Goal: Task Accomplishment & Management: Use online tool/utility

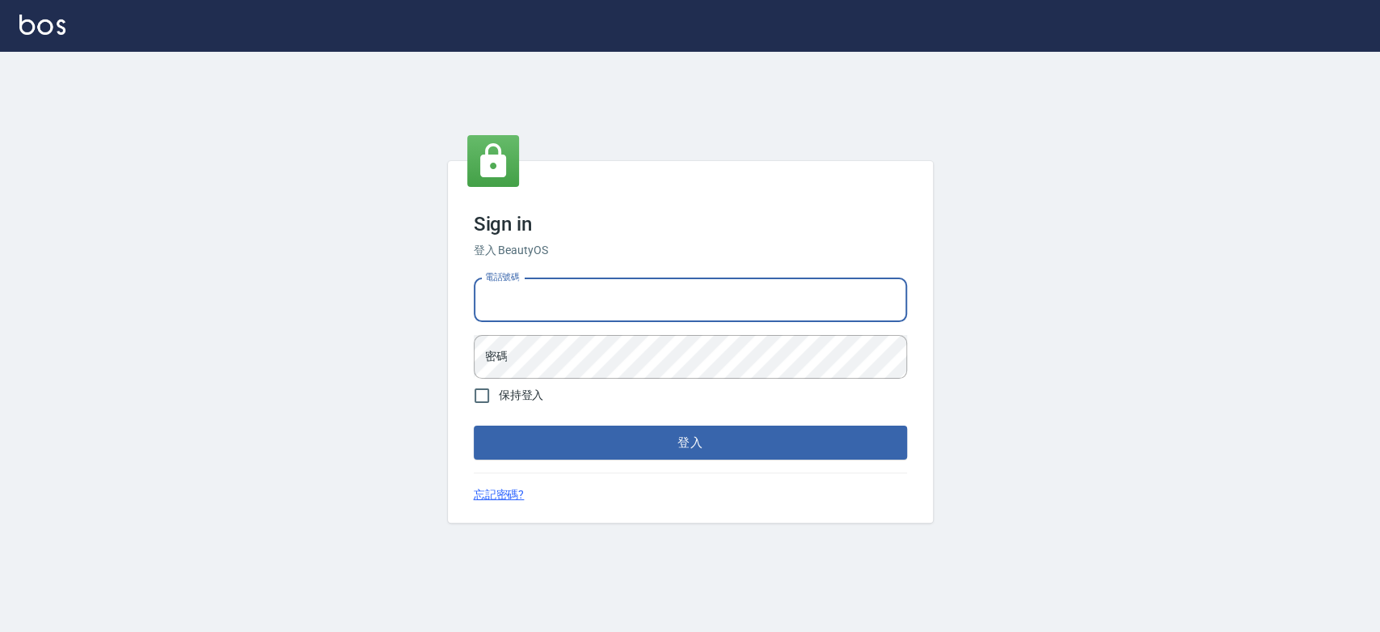
click at [518, 293] on input "電話號碼" at bounding box center [690, 300] width 433 height 44
type input "0921342116"
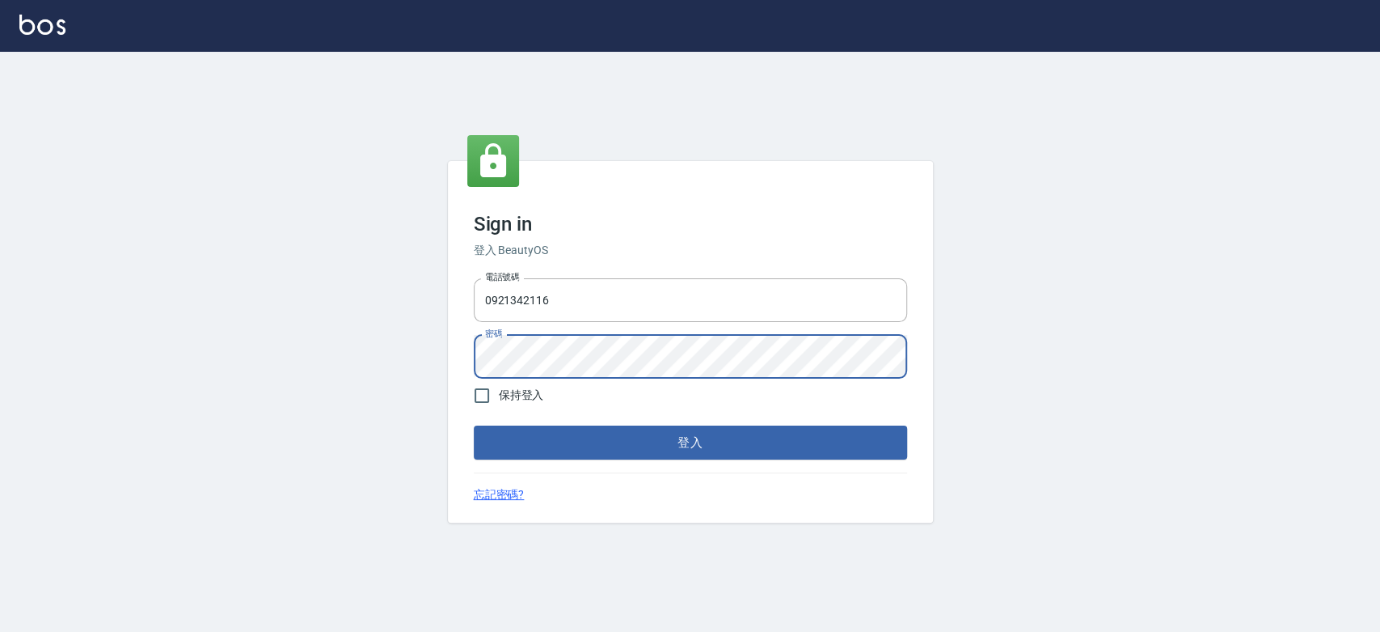
click at [474, 425] on button "登入" at bounding box center [690, 442] width 433 height 34
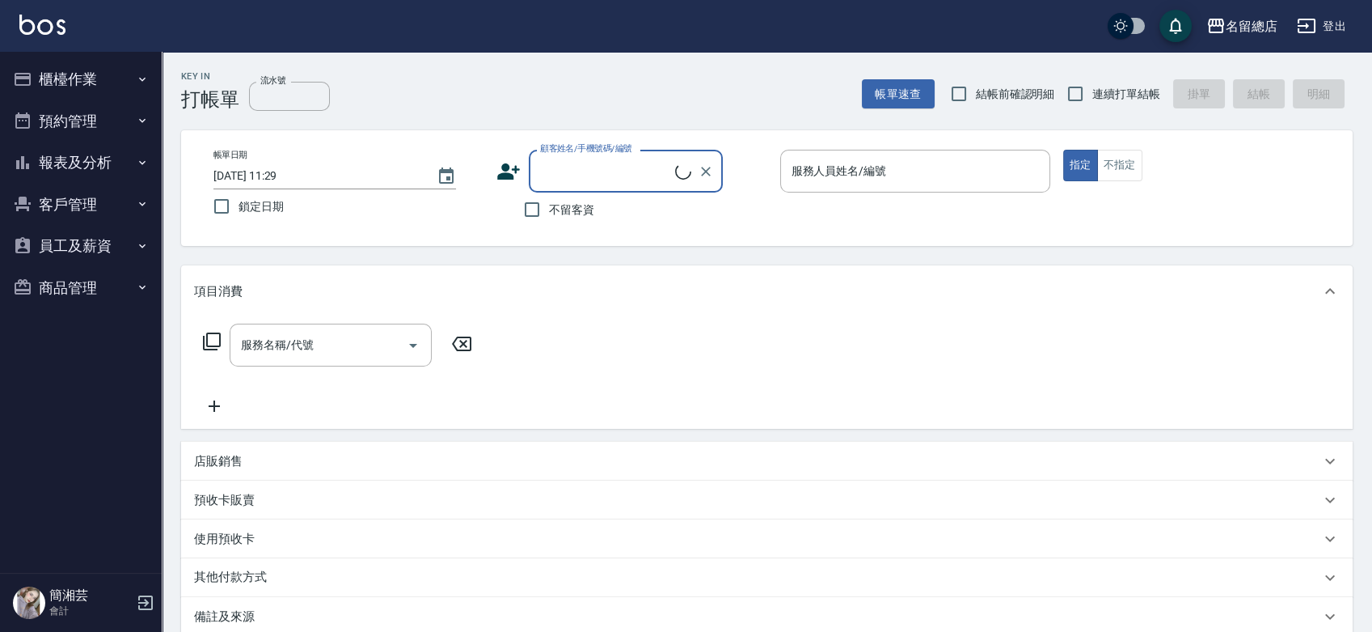
click at [45, 83] on button "櫃檯作業" at bounding box center [80, 79] width 149 height 42
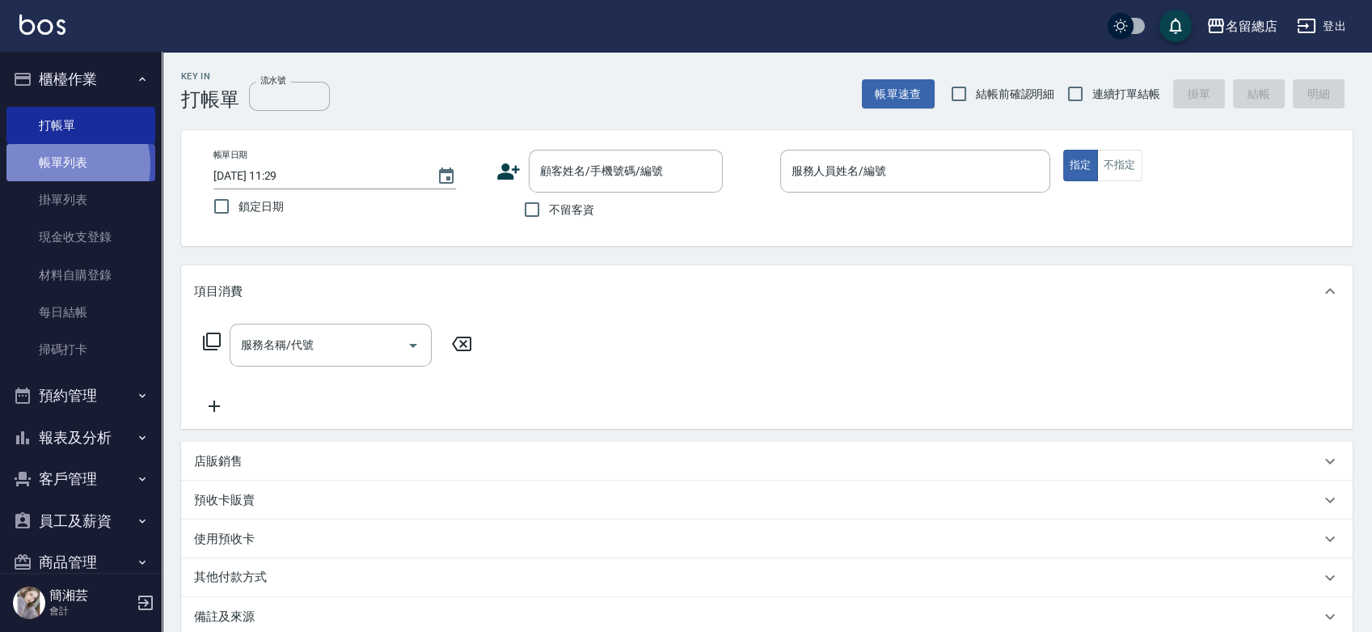
click at [57, 165] on link "帳單列表" at bounding box center [80, 162] width 149 height 37
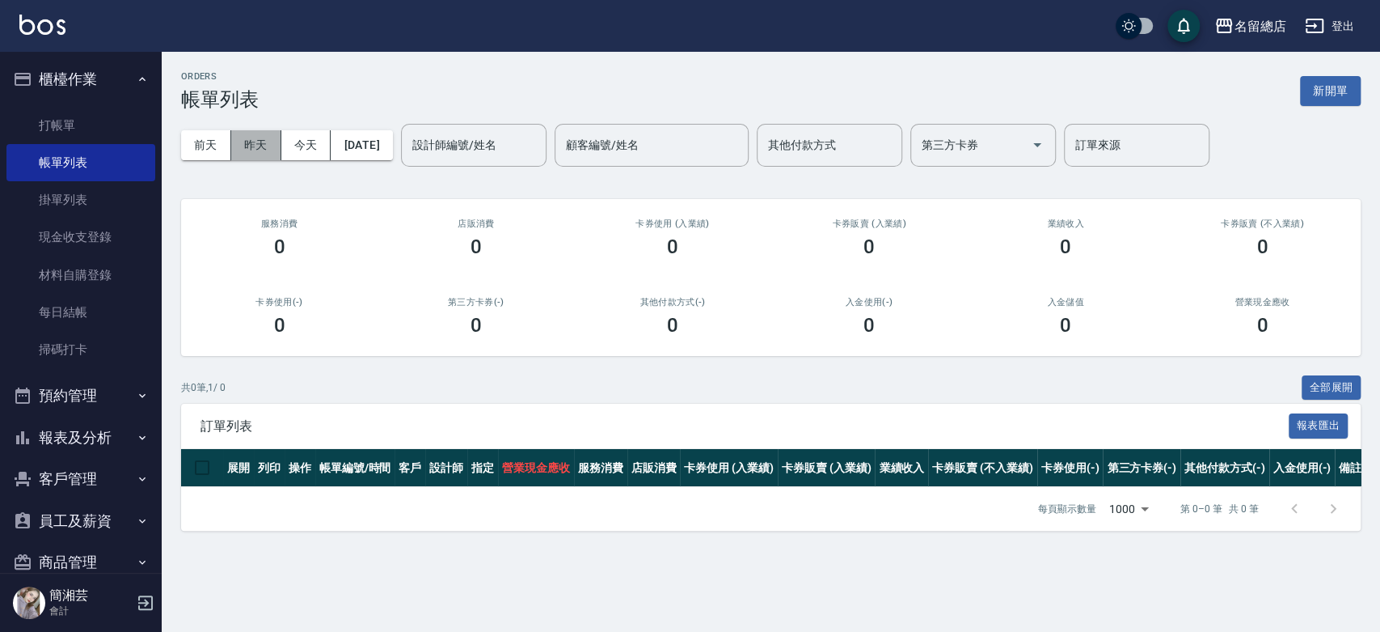
click at [265, 155] on button "昨天" at bounding box center [256, 145] width 50 height 30
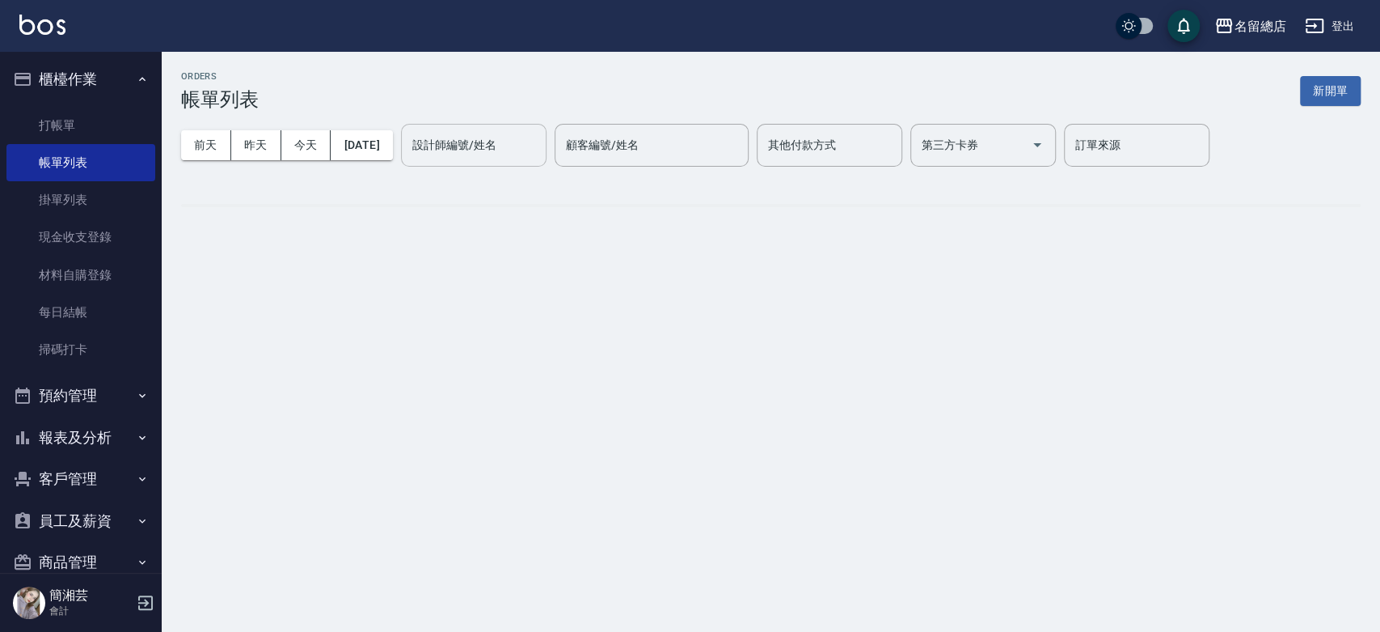
click at [478, 135] on input "設計師編號/姓名" at bounding box center [473, 145] width 131 height 28
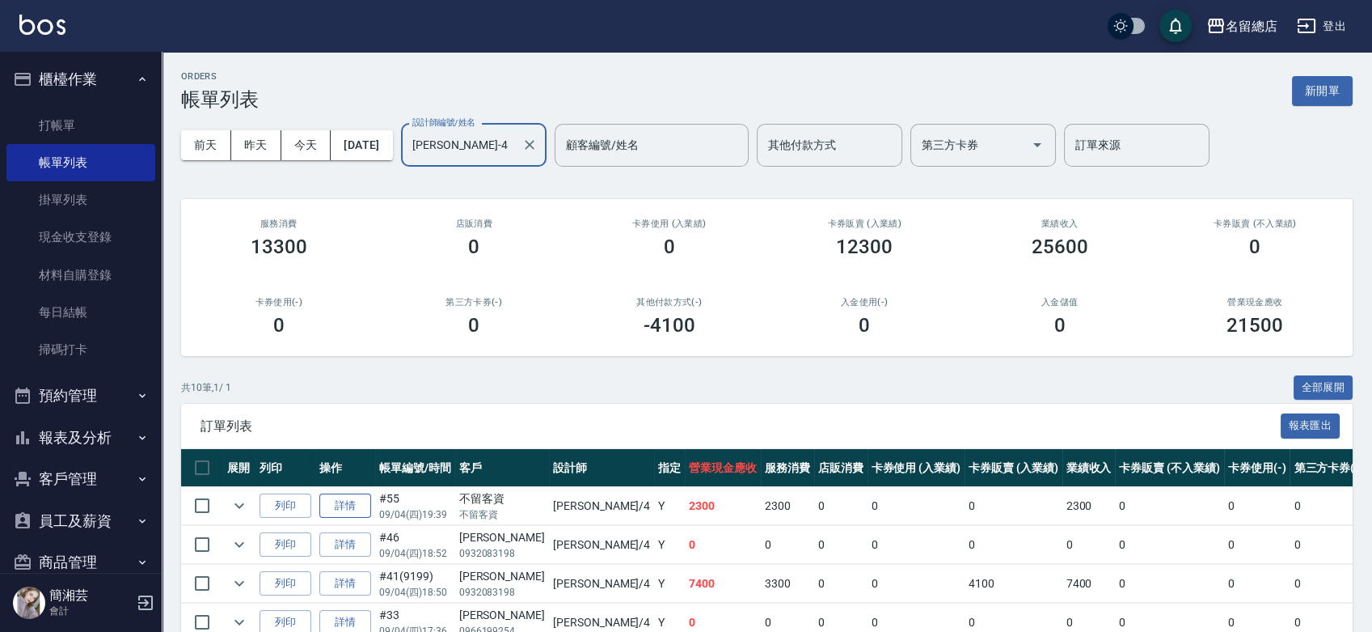
type input "Amy-4"
click at [330, 496] on link "詳情" at bounding box center [345, 505] width 52 height 25
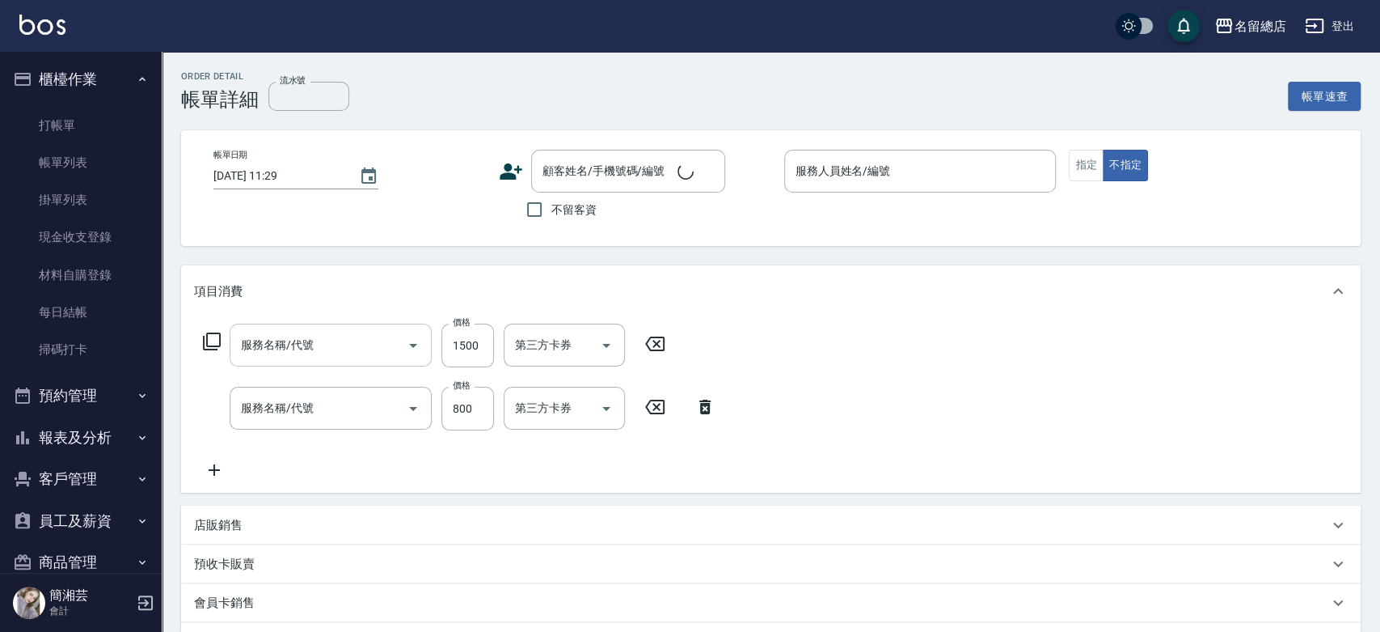
type input "2025/09/04 19:39"
checkbox input "true"
type input "Amy-4"
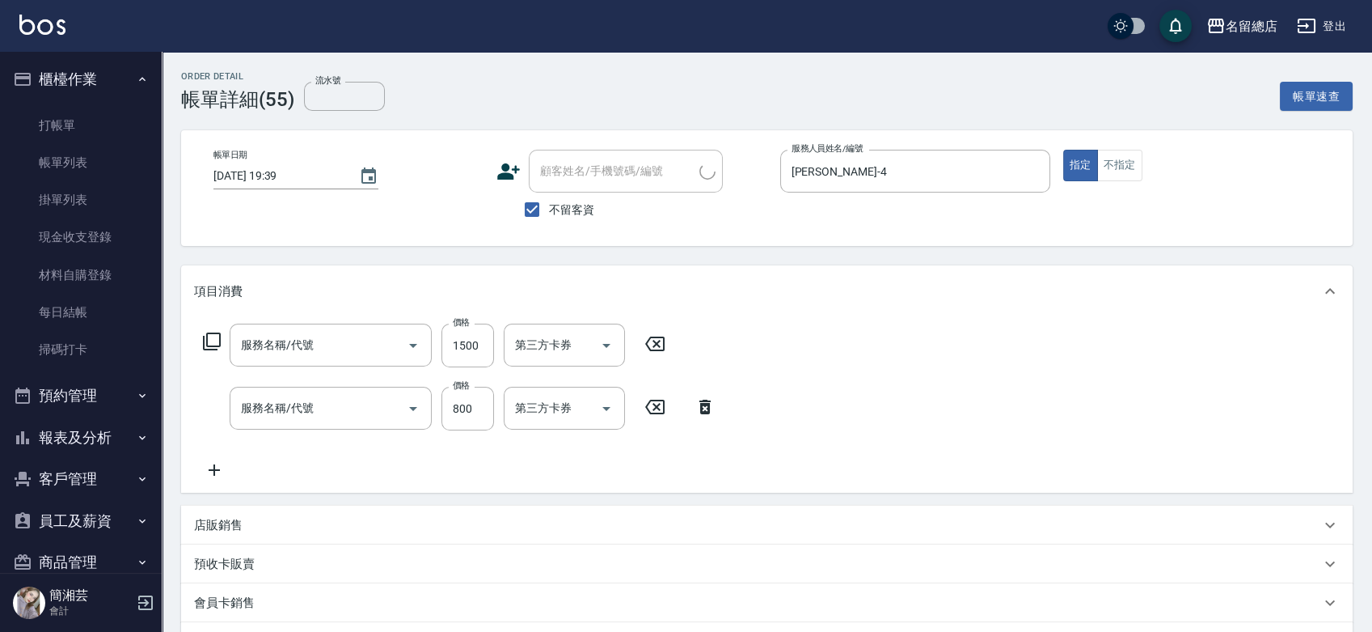
type input "染髮1500以上(502)"
type input "洗+剪(811)"
click at [212, 470] on icon at bounding box center [214, 469] width 11 height 11
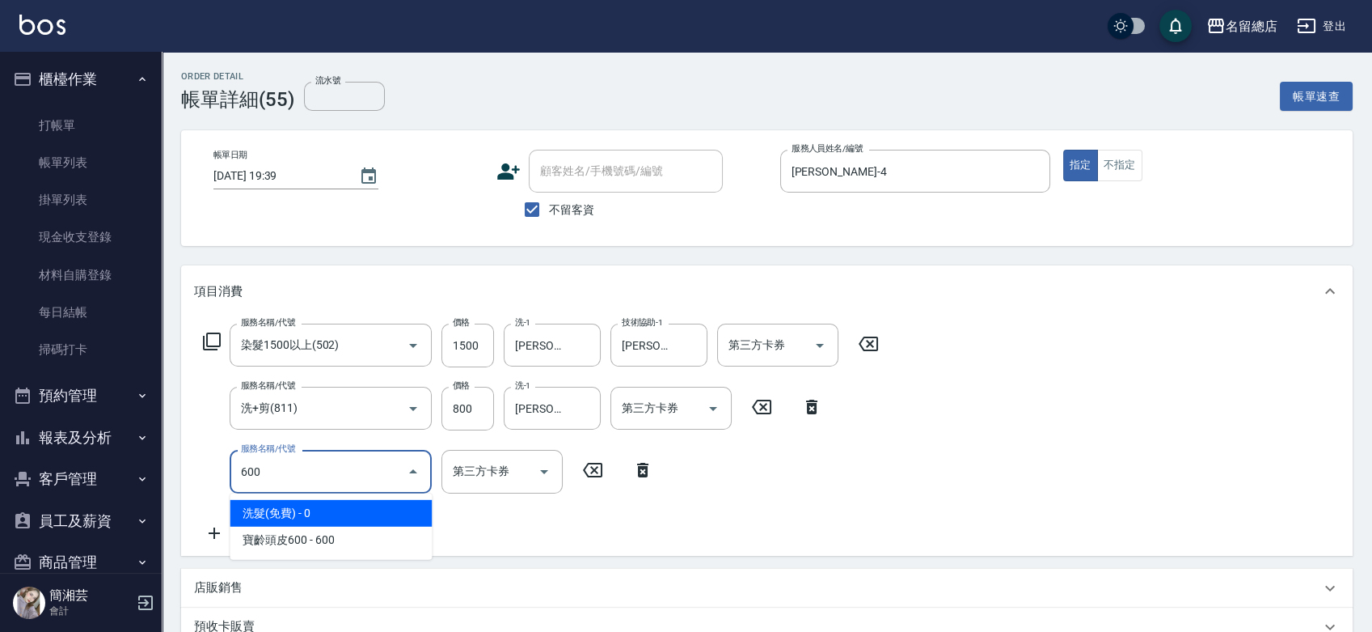
type input "洗髮(免費)(600)"
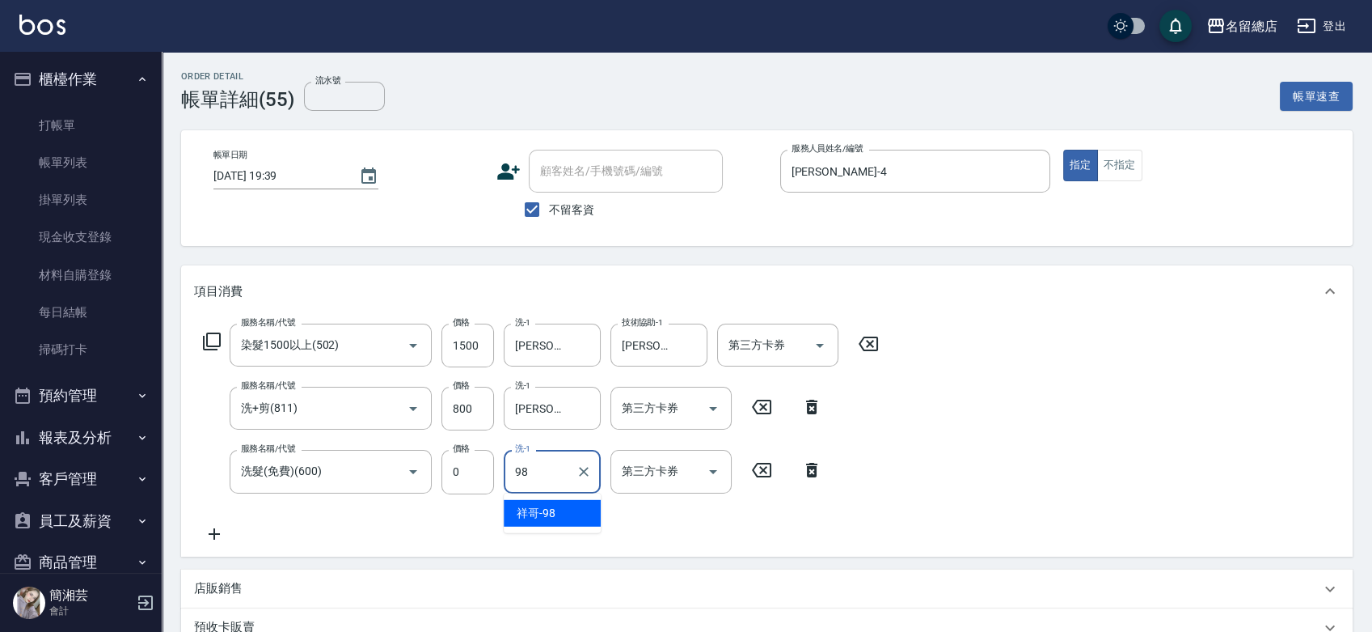
type input "祥哥-98"
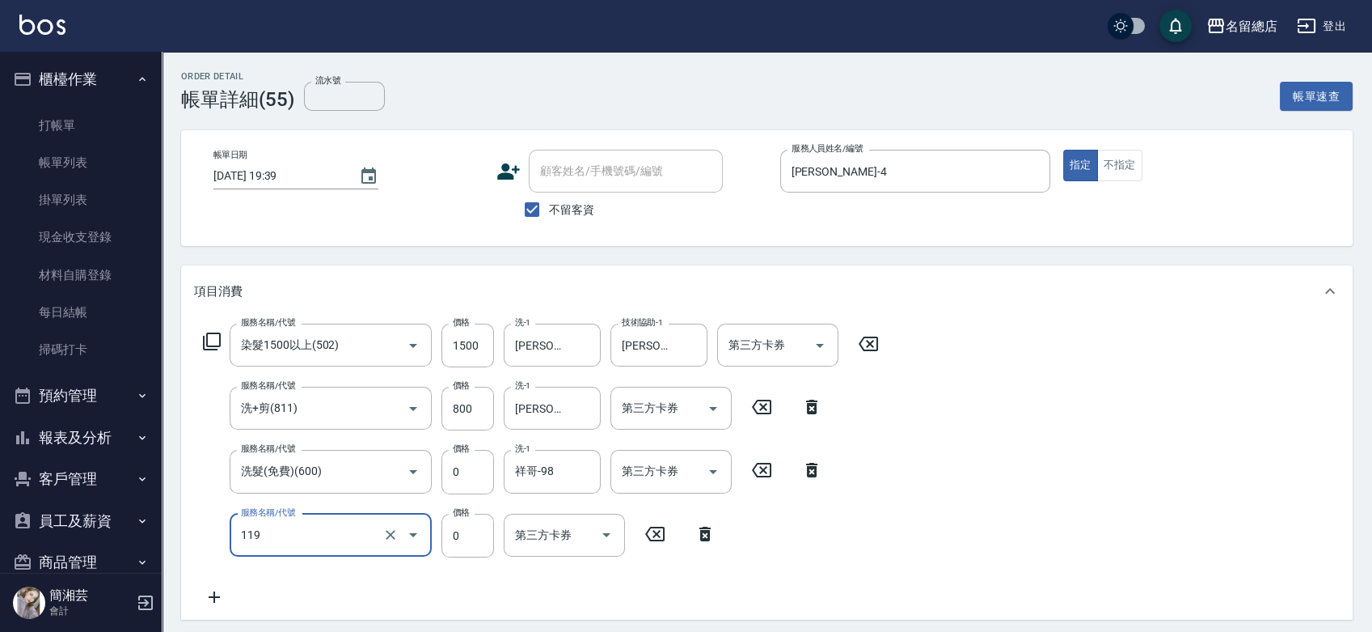
type input "頭皮蓋卡5點(119)"
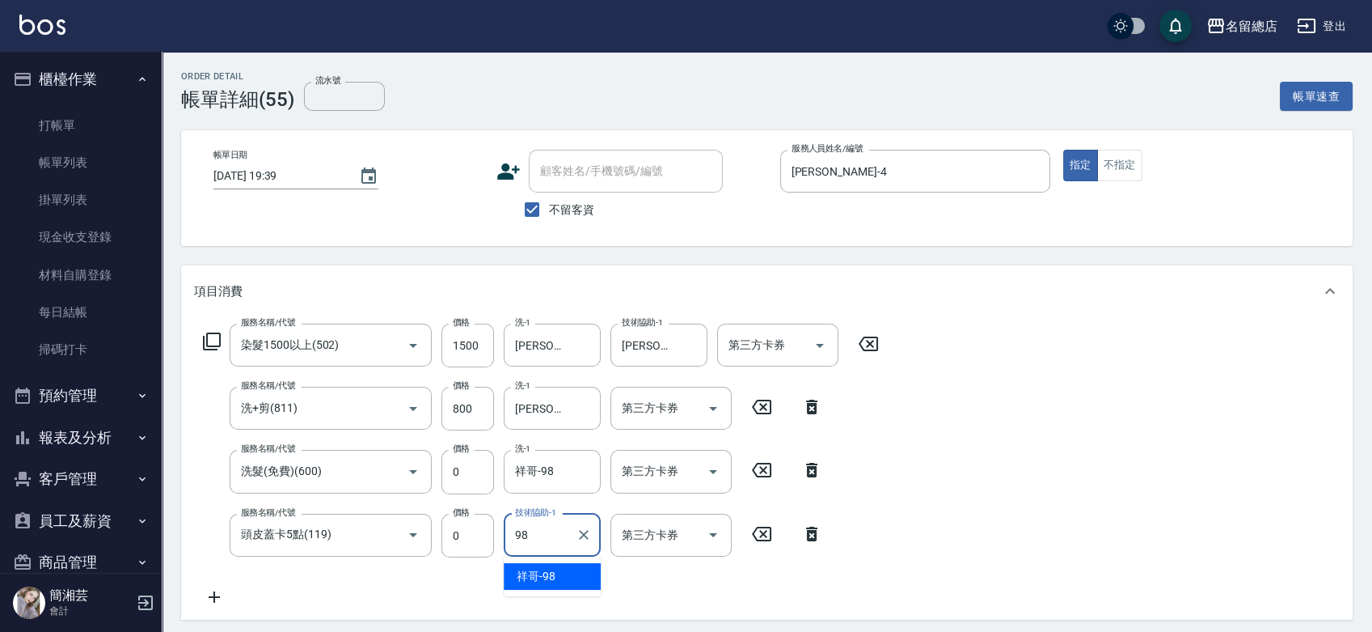
type input "祥哥-98"
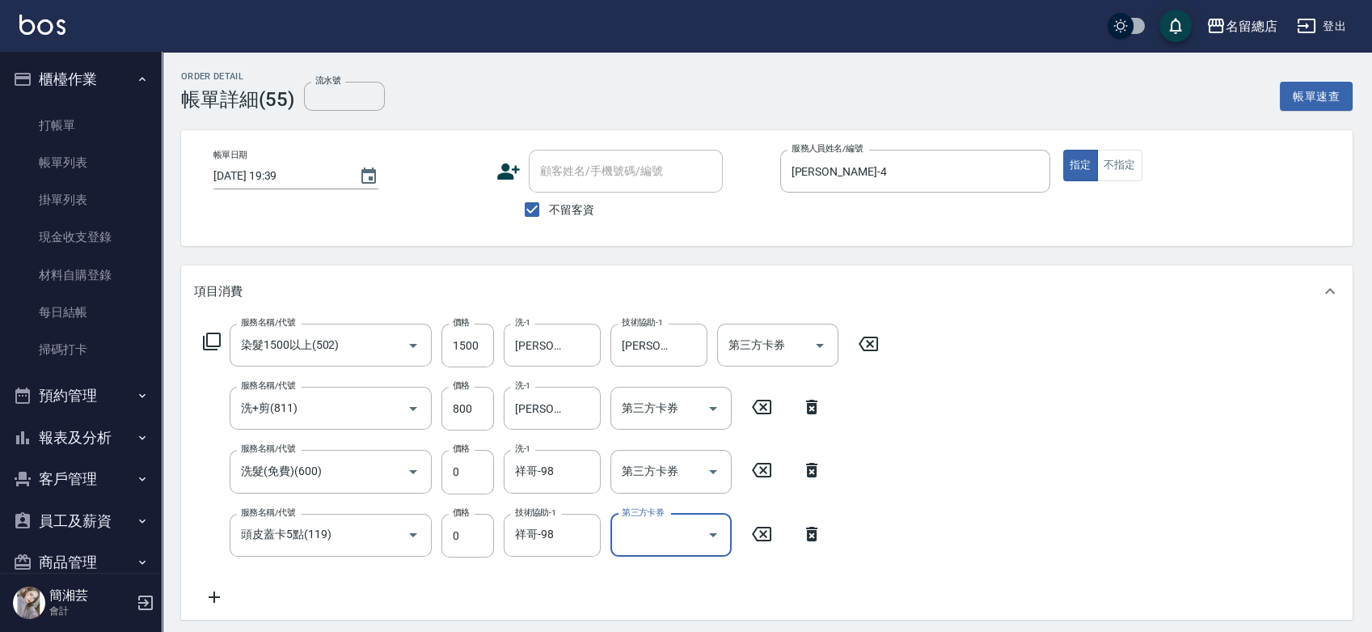
click at [802, 473] on icon at bounding box center [812, 469] width 40 height 19
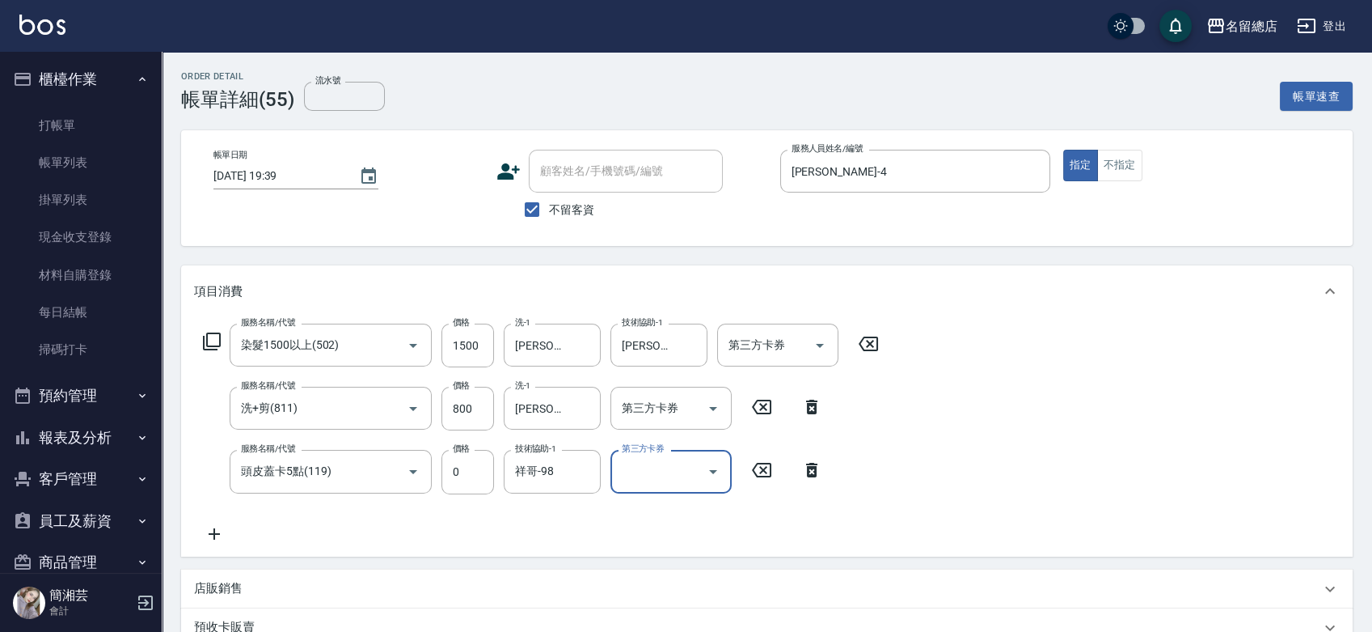
click at [803, 464] on icon at bounding box center [812, 469] width 40 height 19
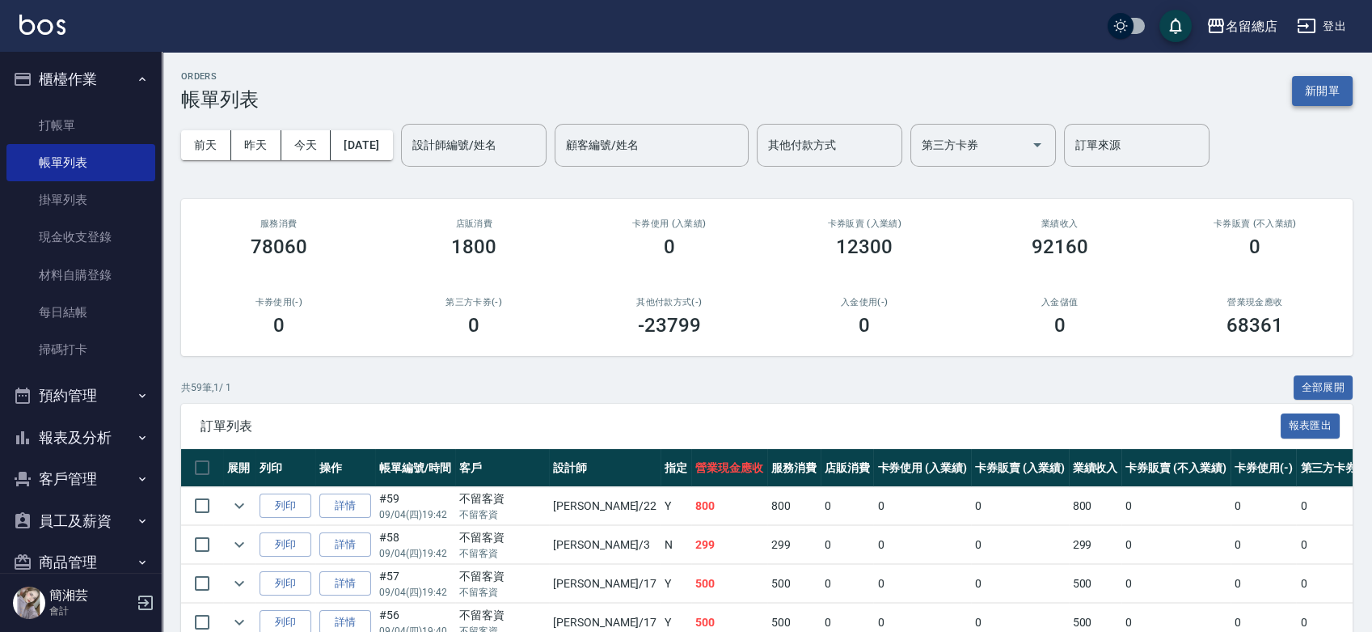
click at [1345, 82] on button "新開單" at bounding box center [1322, 91] width 61 height 30
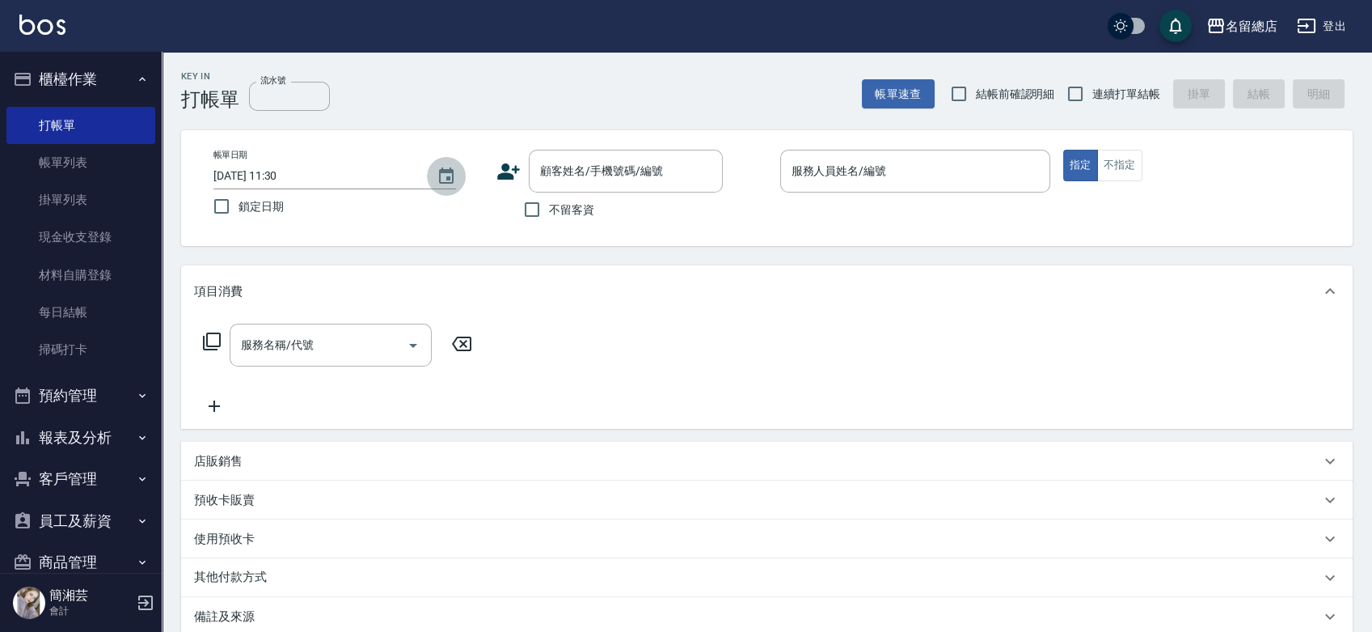
click at [446, 174] on icon "Choose date, selected date is 2025-09-05" at bounding box center [446, 176] width 19 height 19
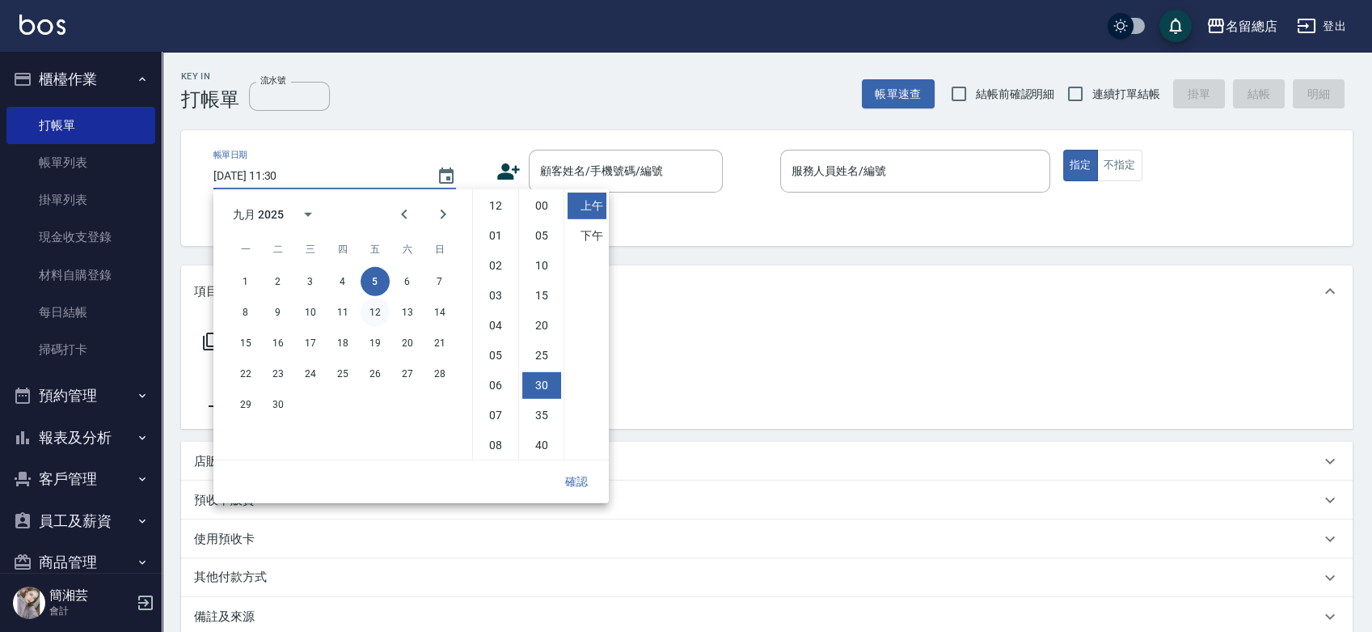
scroll to position [91, 0]
click at [340, 277] on button "4" at bounding box center [342, 281] width 29 height 29
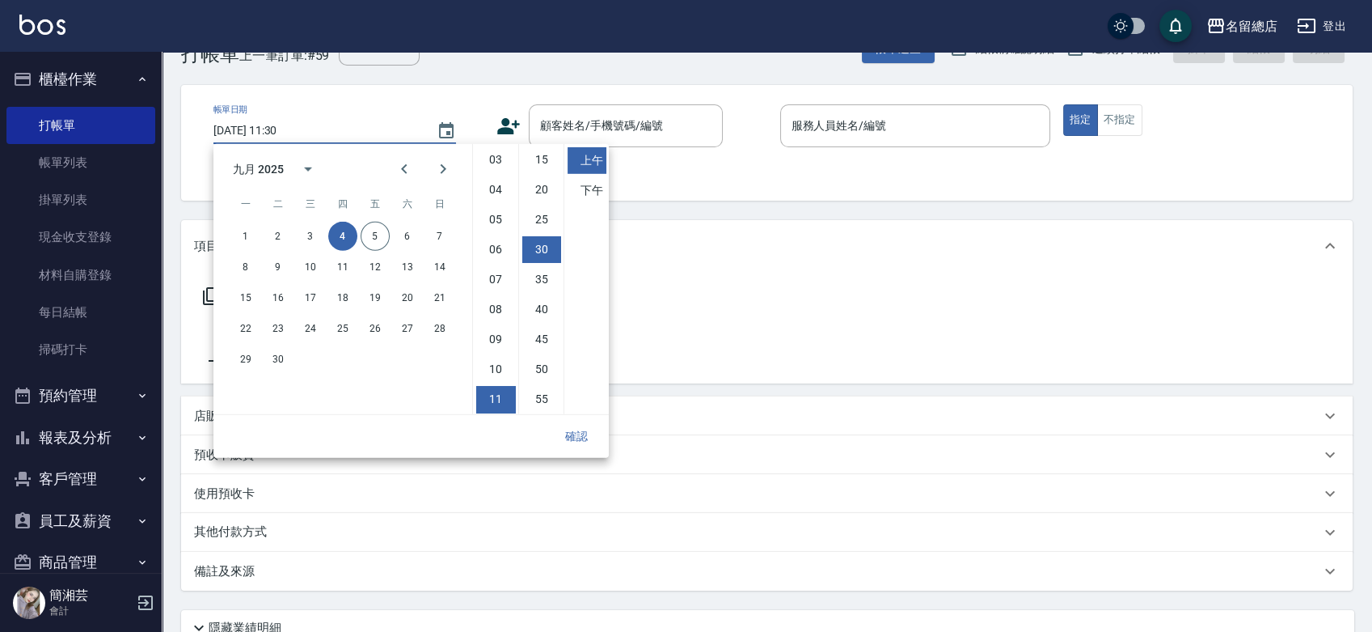
scroll to position [90, 0]
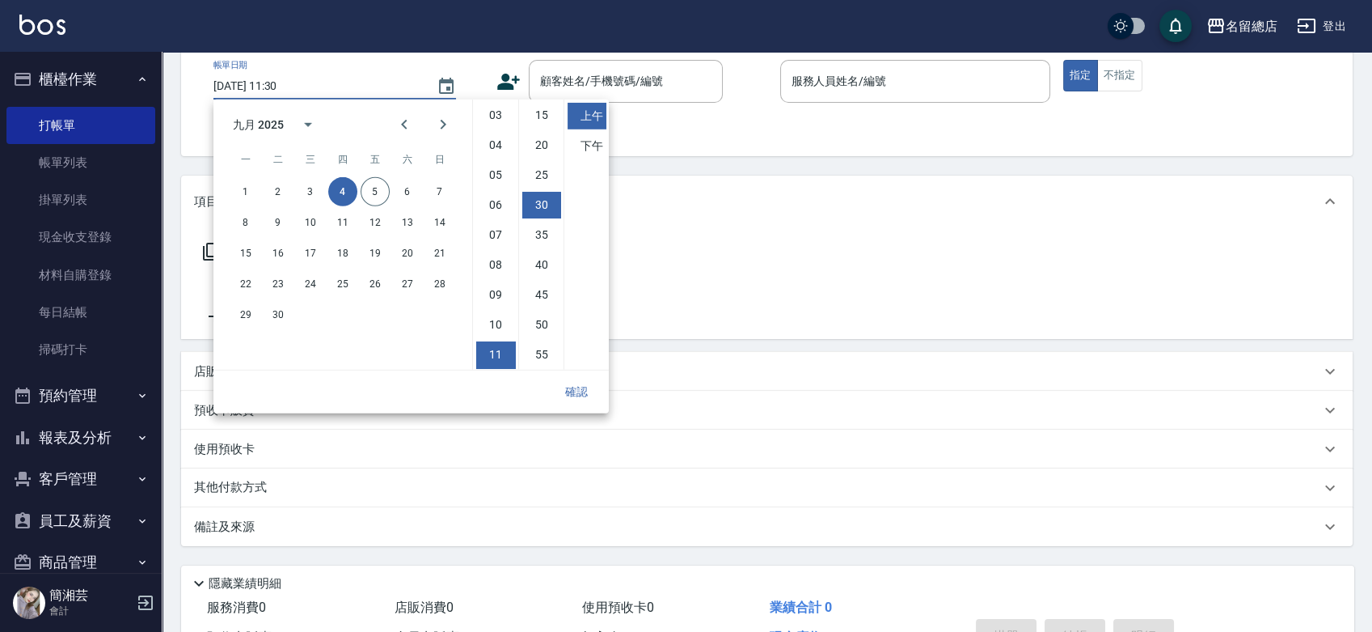
click at [572, 393] on button "確認" at bounding box center [577, 392] width 52 height 30
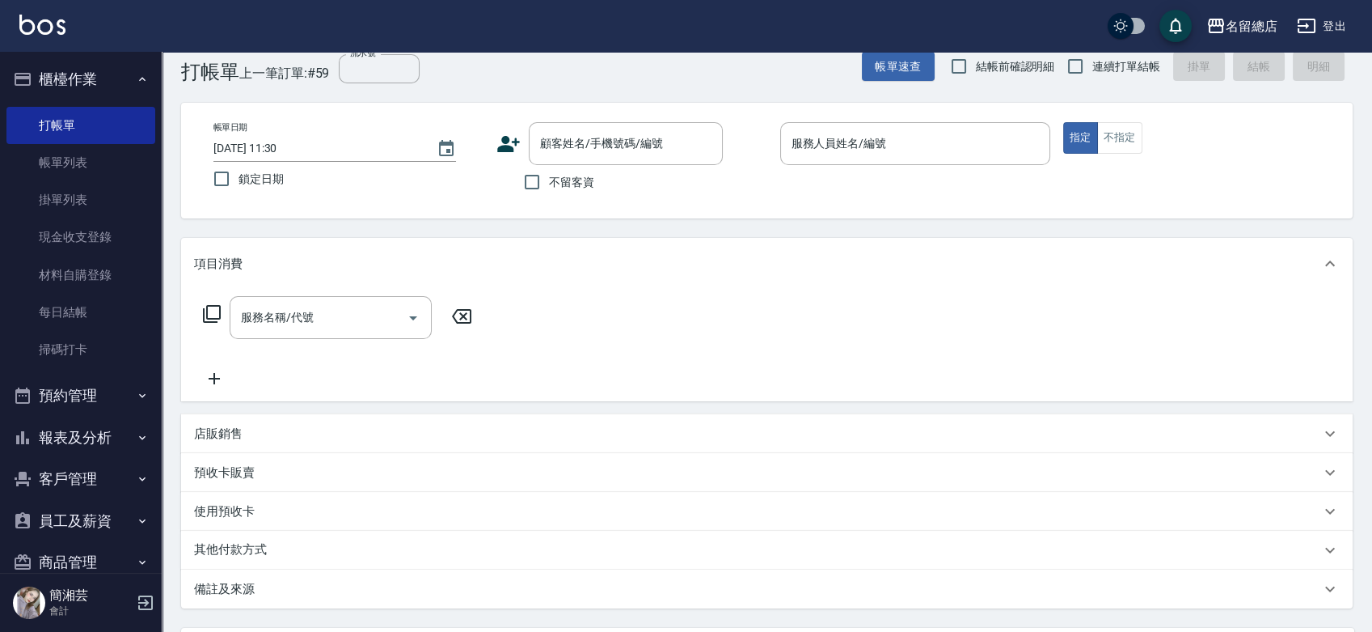
scroll to position [0, 0]
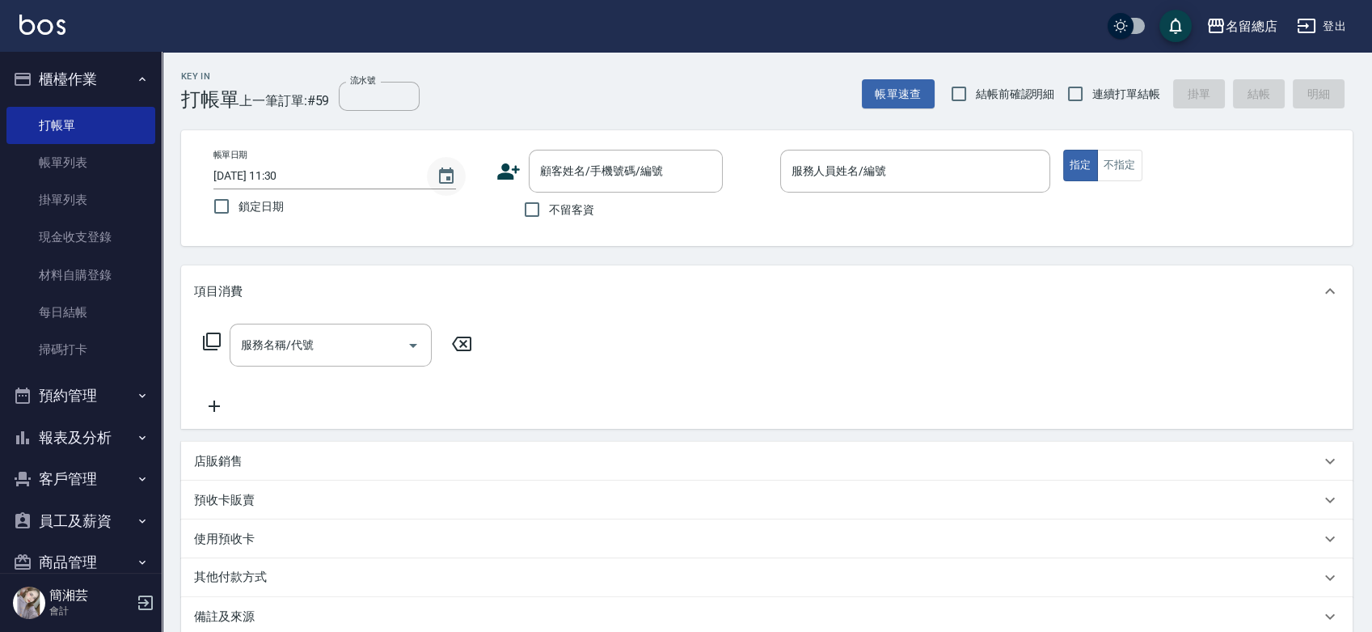
click at [446, 173] on icon "Choose date, selected date is 2025-09-04" at bounding box center [446, 176] width 19 height 19
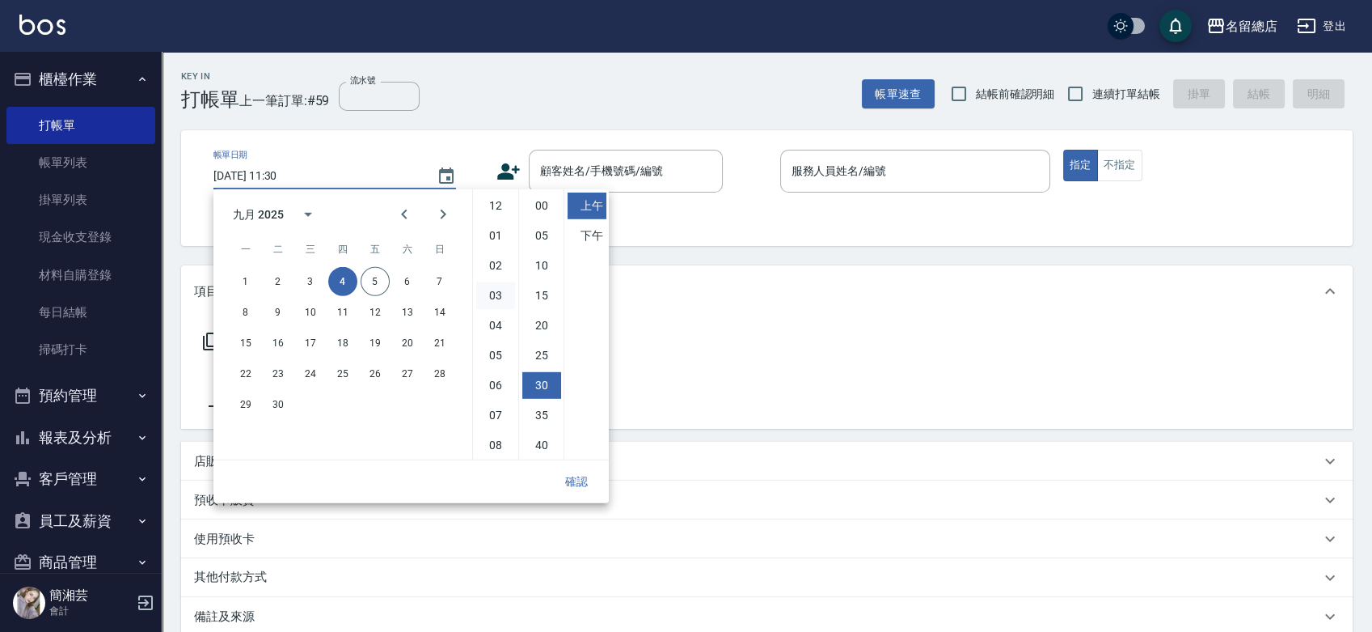
scroll to position [91, 0]
click at [590, 239] on li "下午" at bounding box center [587, 235] width 39 height 27
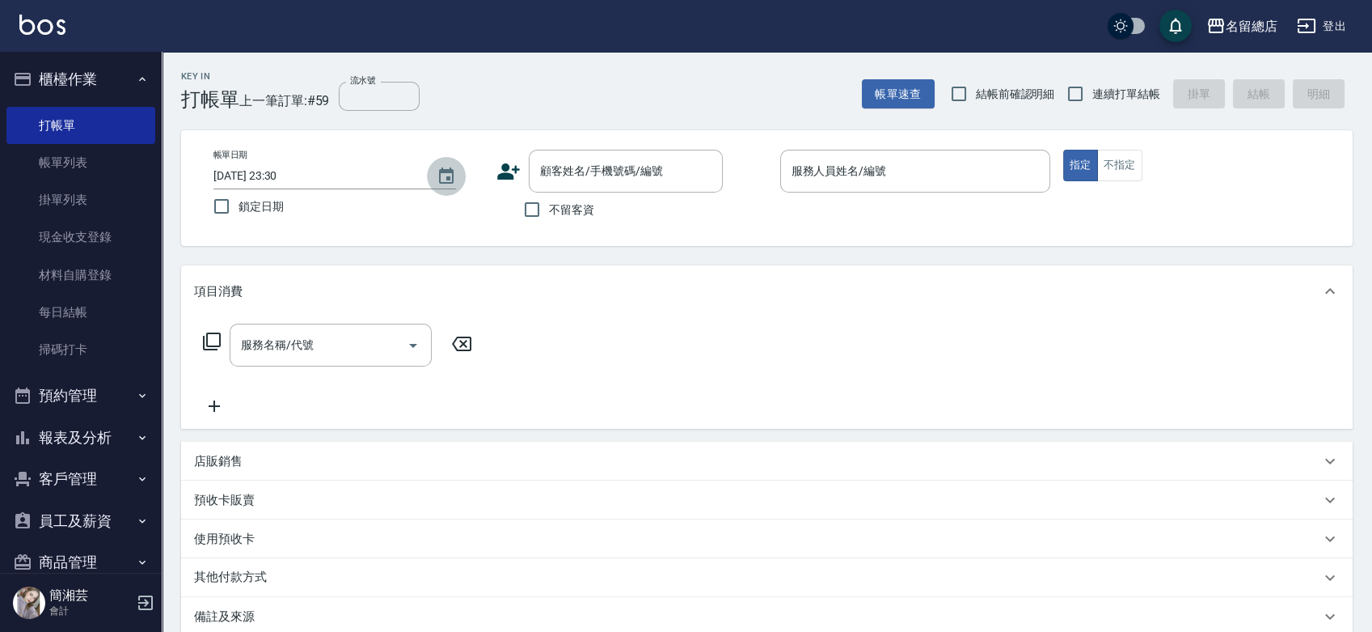
click at [440, 171] on icon "Choose date, selected date is 2025-09-04" at bounding box center [446, 175] width 15 height 16
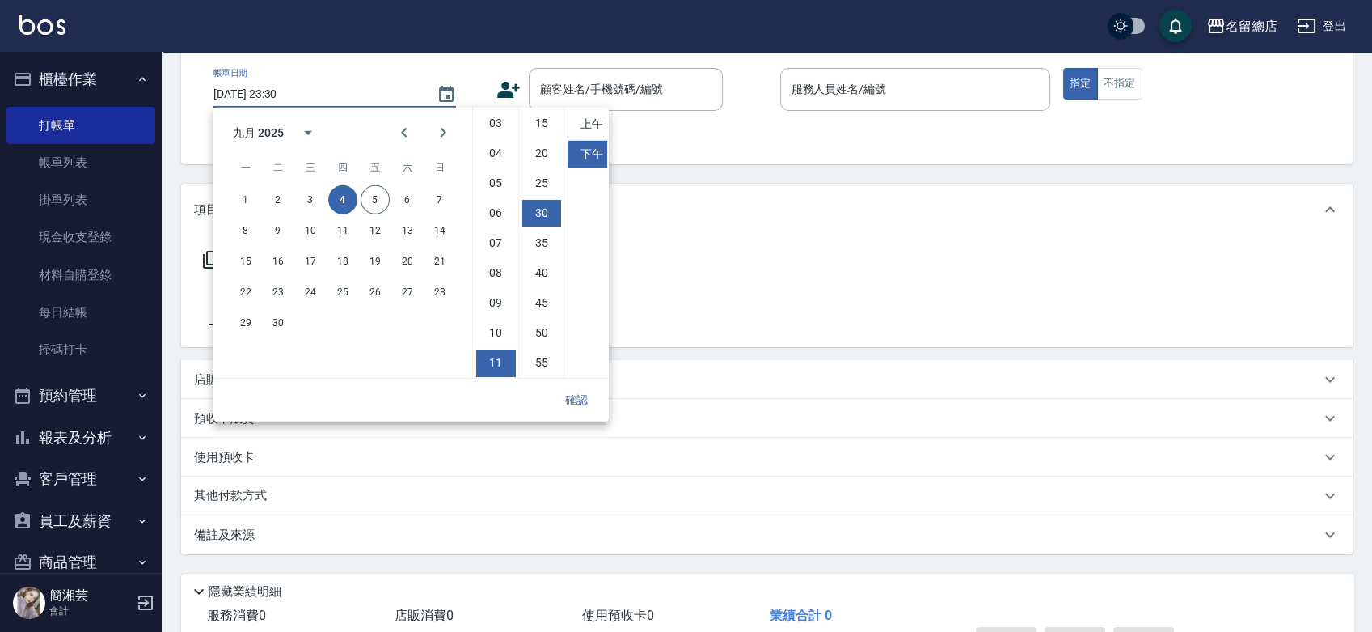
scroll to position [180, 0]
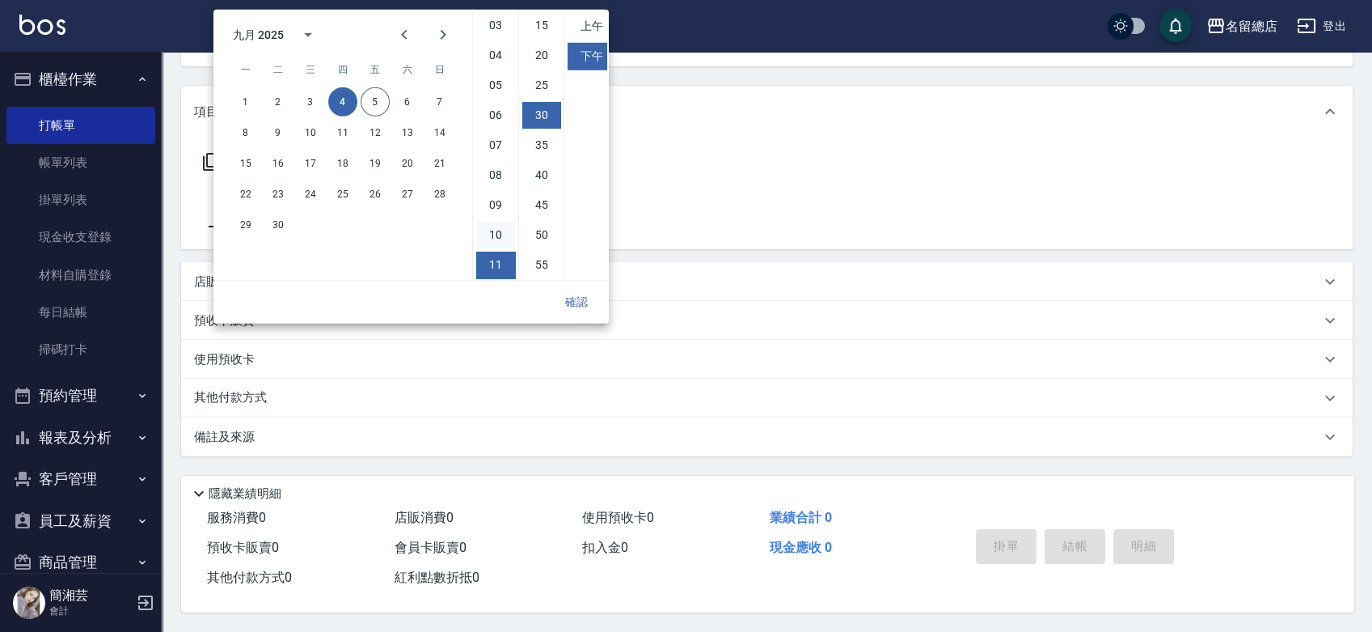
click at [492, 234] on li "10" at bounding box center [495, 235] width 39 height 27
click at [494, 200] on li "09" at bounding box center [495, 205] width 39 height 27
click at [577, 304] on button "確認" at bounding box center [577, 302] width 52 height 30
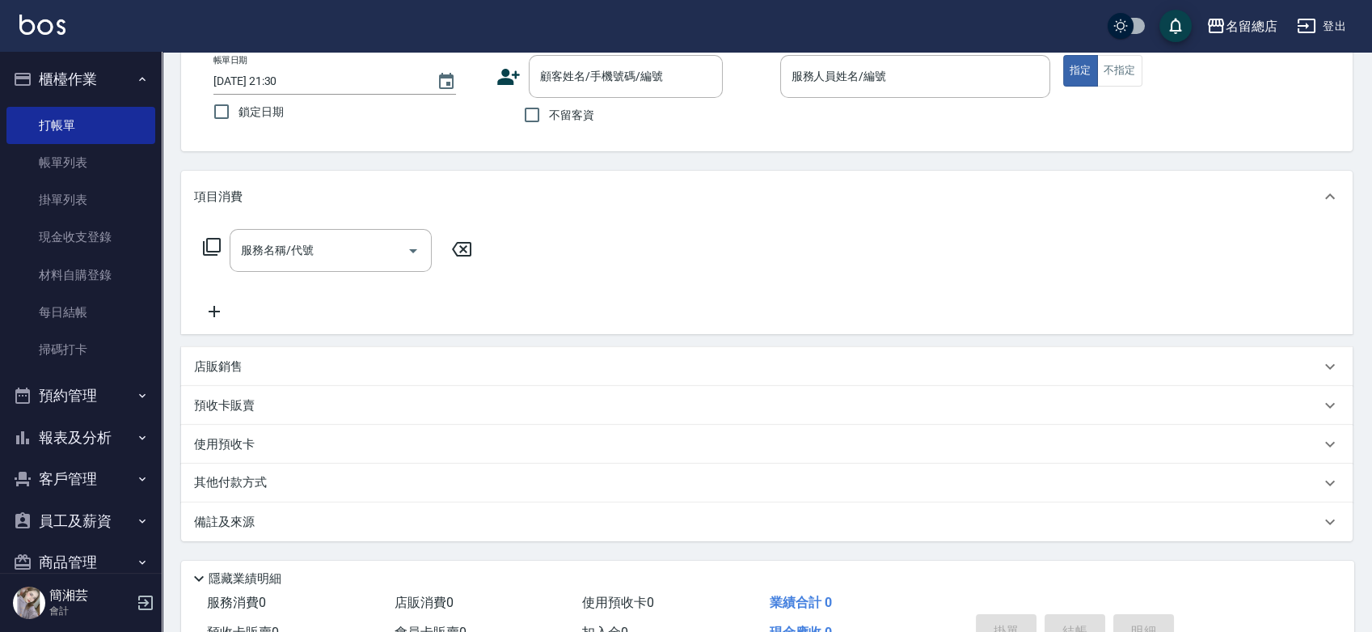
scroll to position [0, 0]
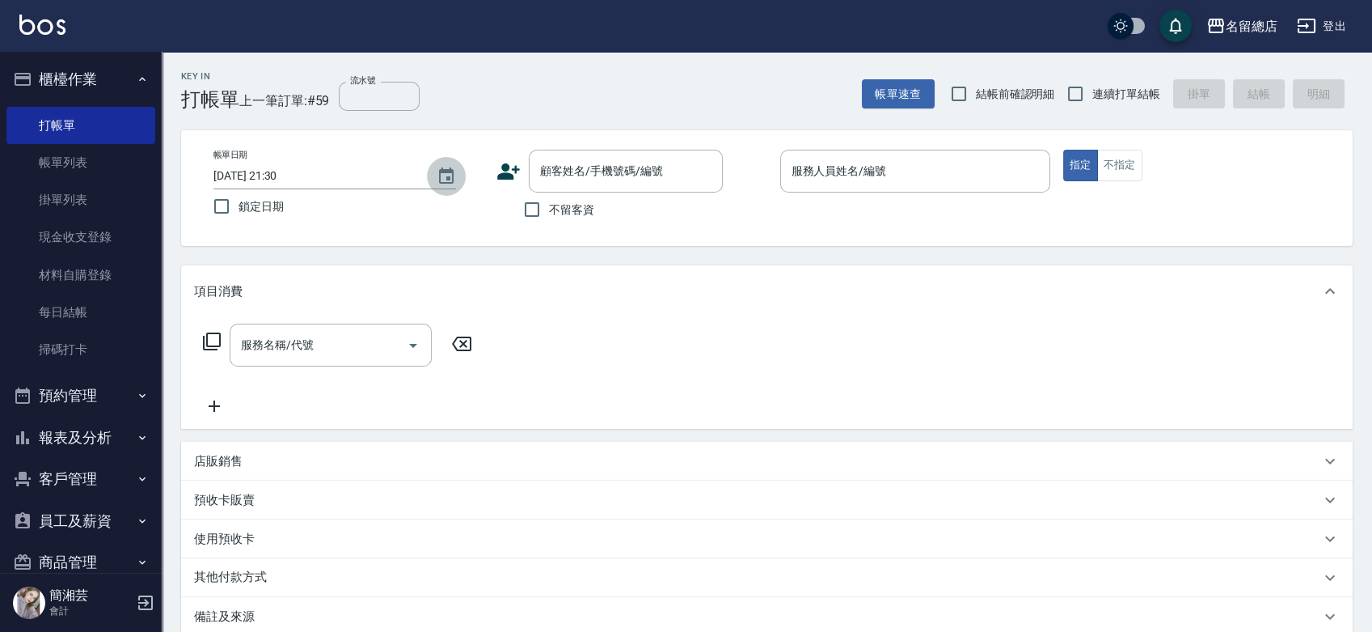
click at [446, 178] on icon "Choose date, selected date is 2025-09-04" at bounding box center [446, 175] width 15 height 16
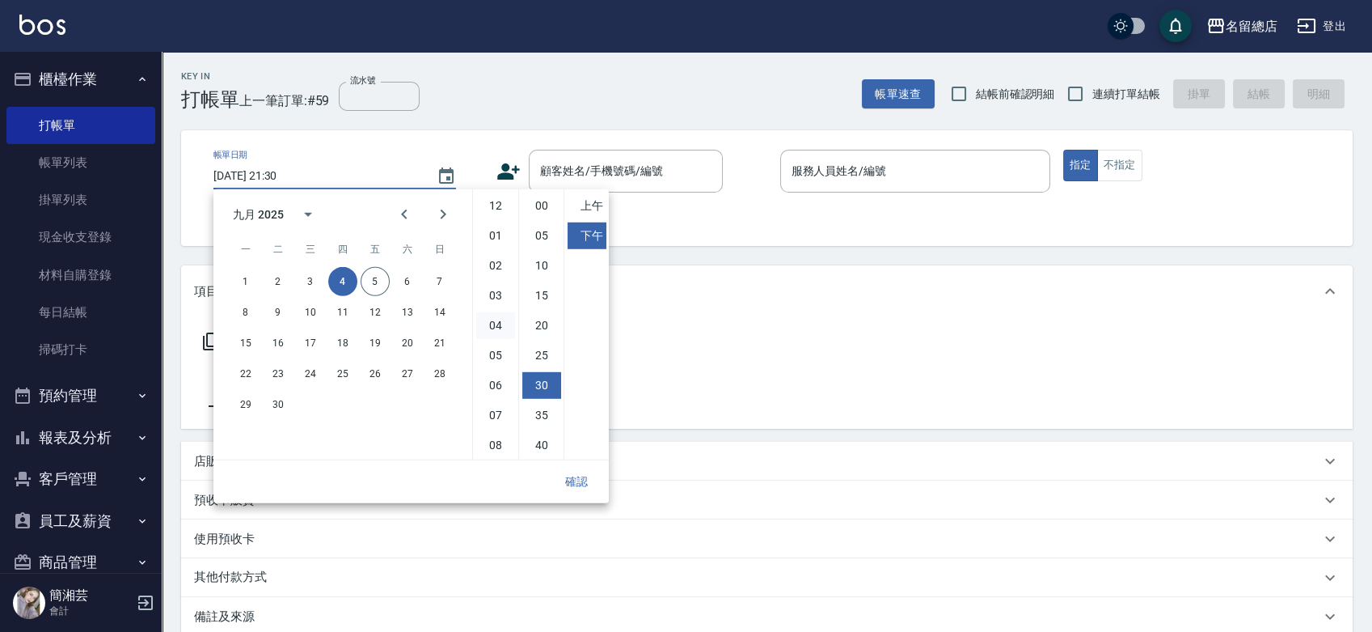
scroll to position [91, 0]
click at [496, 354] on li "08" at bounding box center [495, 354] width 39 height 27
type input "2025/09/04 20:30"
click at [580, 479] on button "確認" at bounding box center [577, 482] width 52 height 30
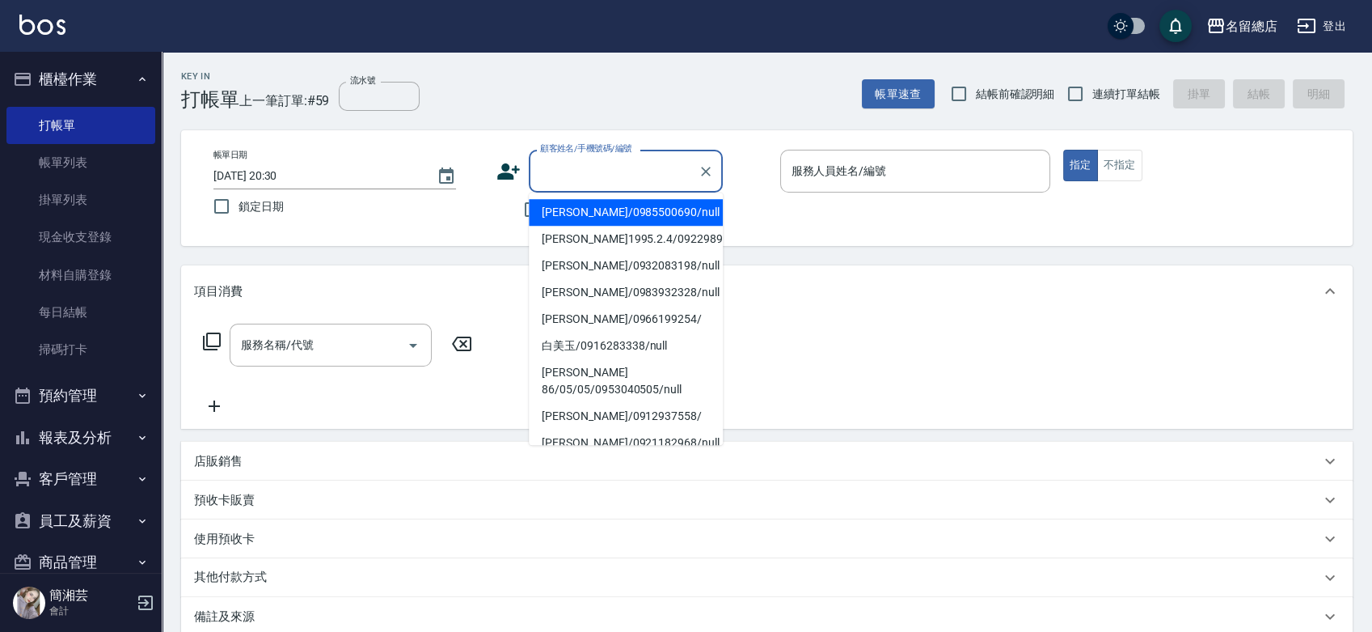
click at [612, 167] on input "顧客姓名/手機號碼/編號" at bounding box center [613, 171] width 155 height 28
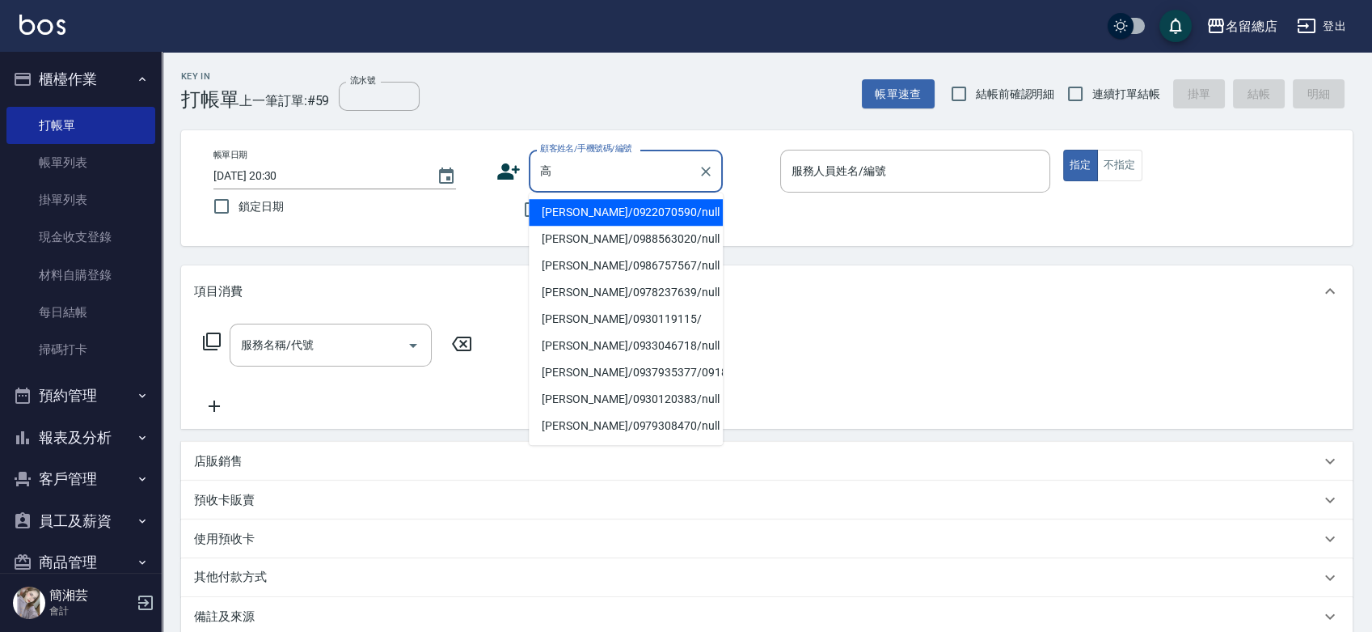
click at [635, 310] on li "高芷嫣/0930119115/" at bounding box center [626, 319] width 194 height 27
type input "高芷嫣/0930119115/"
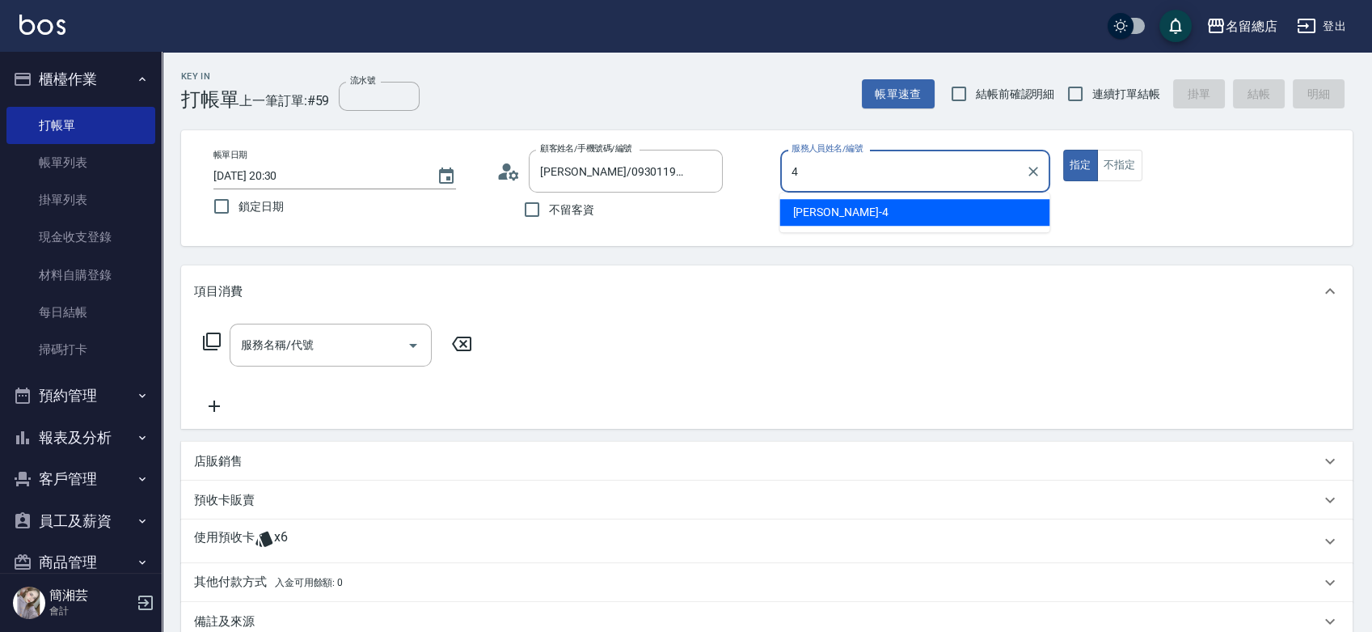
type input "Amy-4"
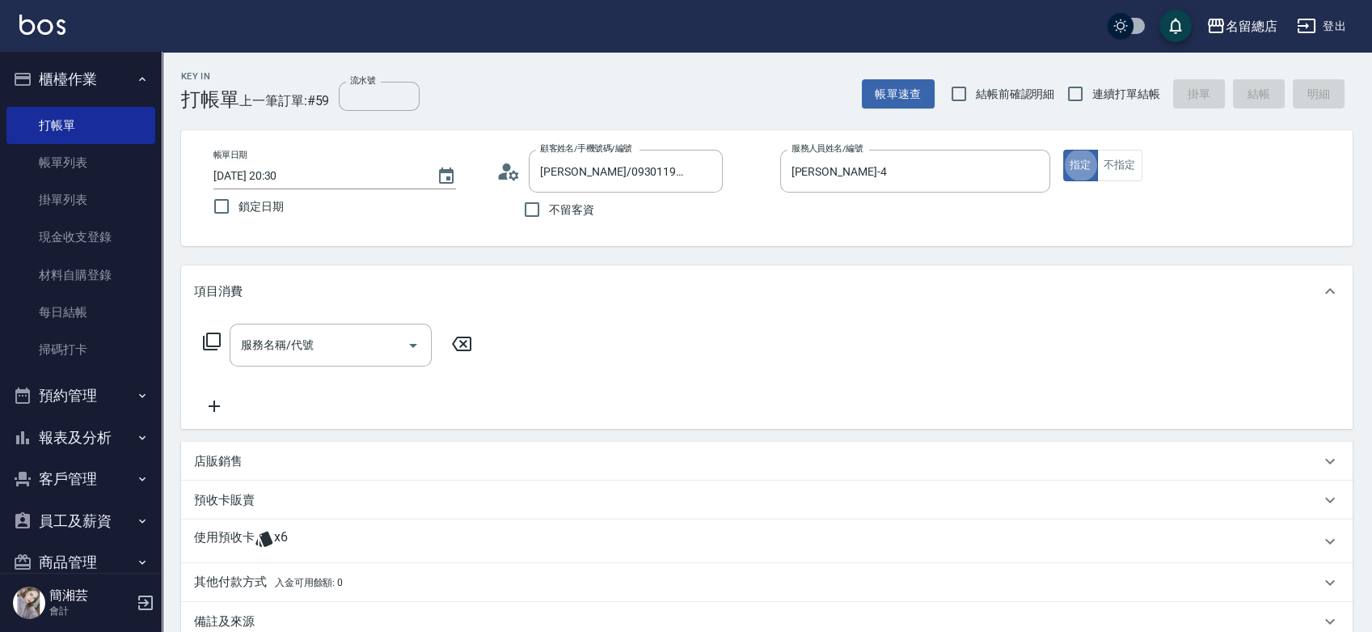
type button "true"
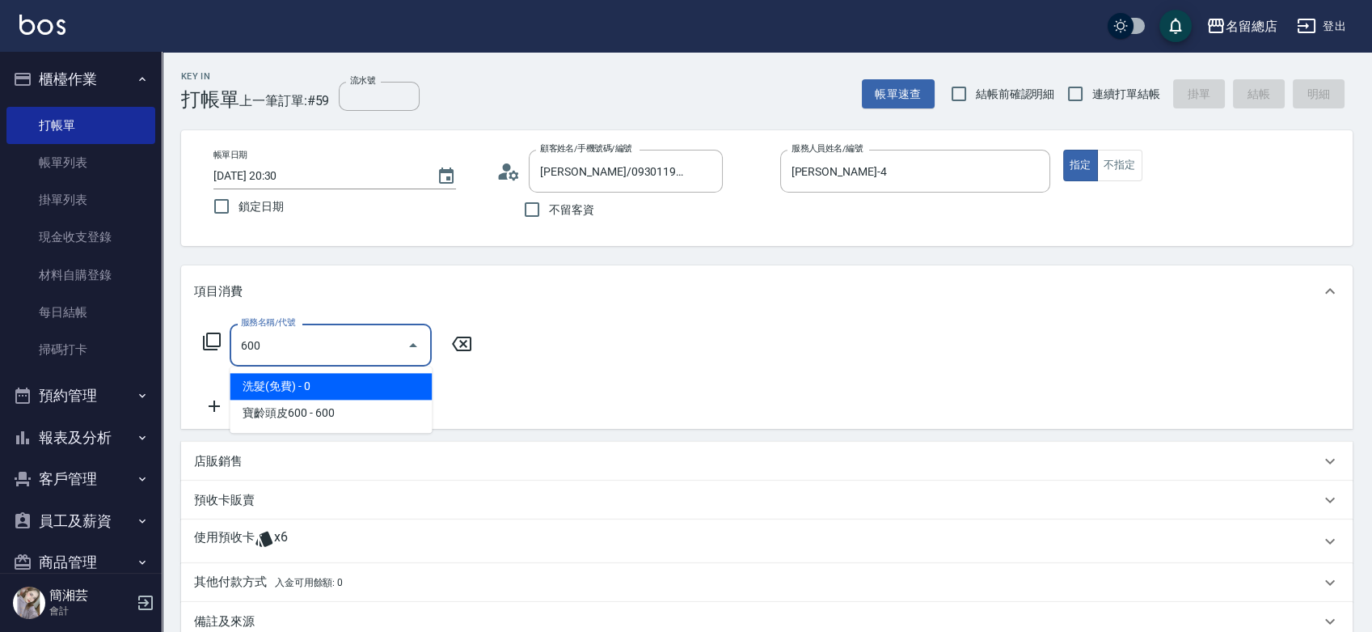
type input "洗髮(免費)(600)"
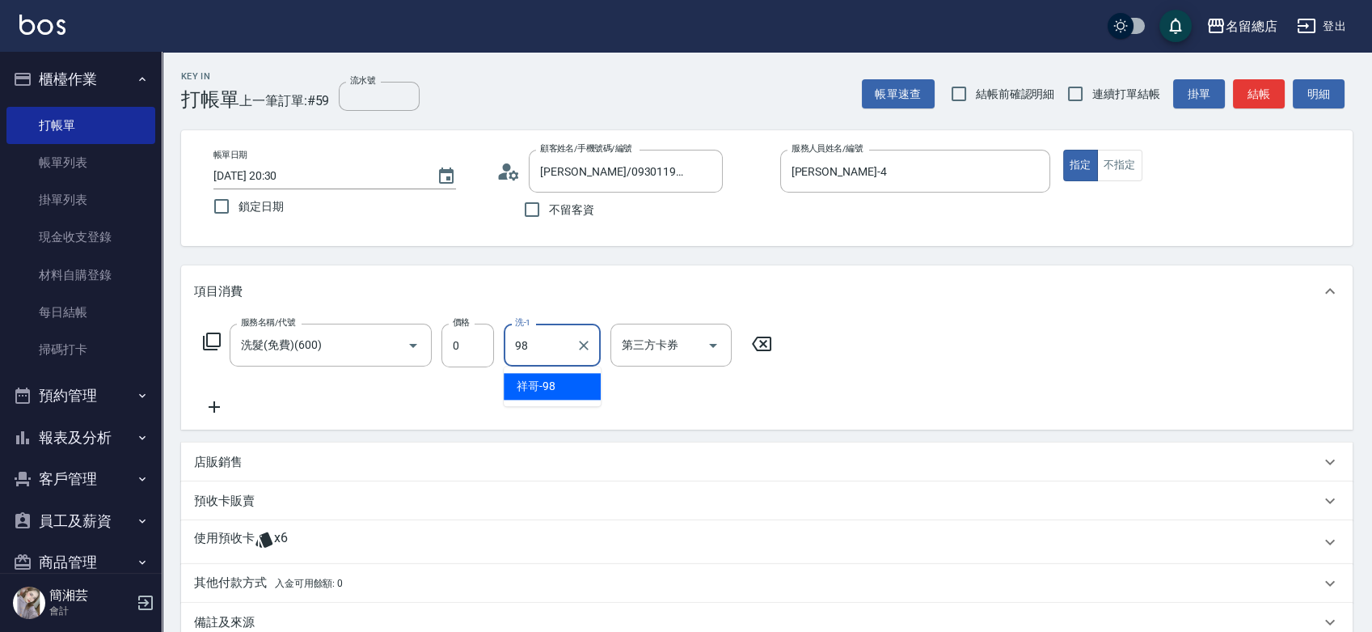
type input "祥哥-98"
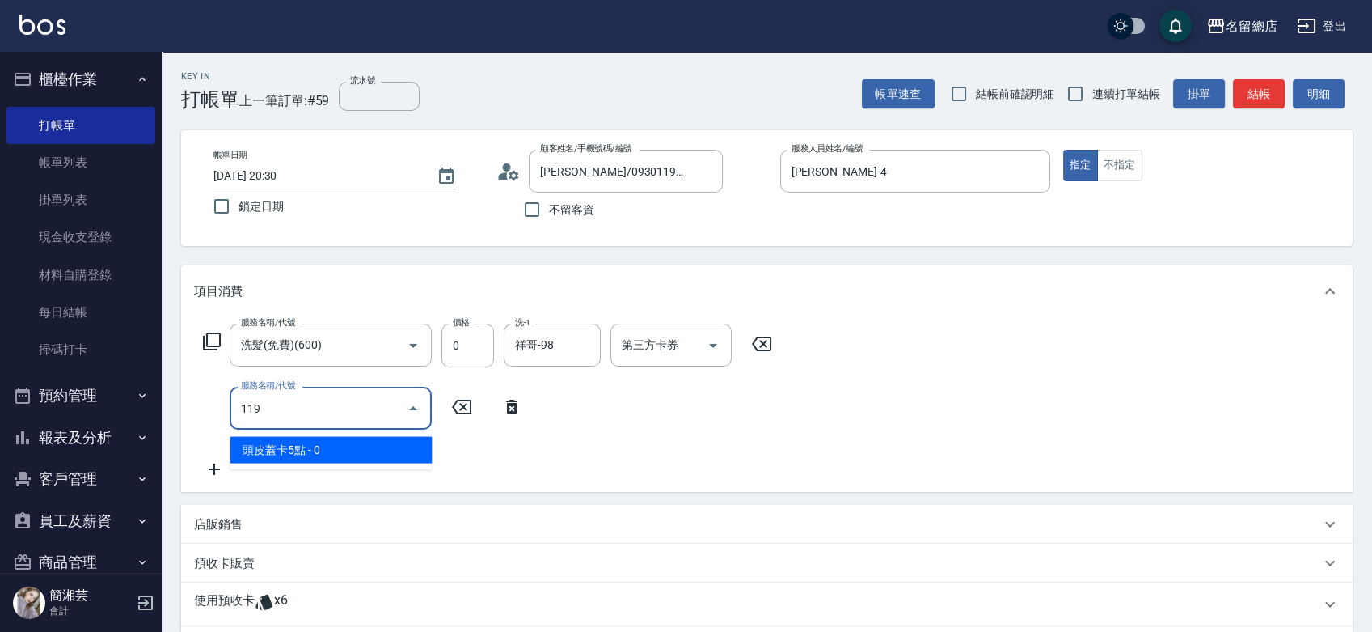
type input "頭皮蓋卡5點(119)"
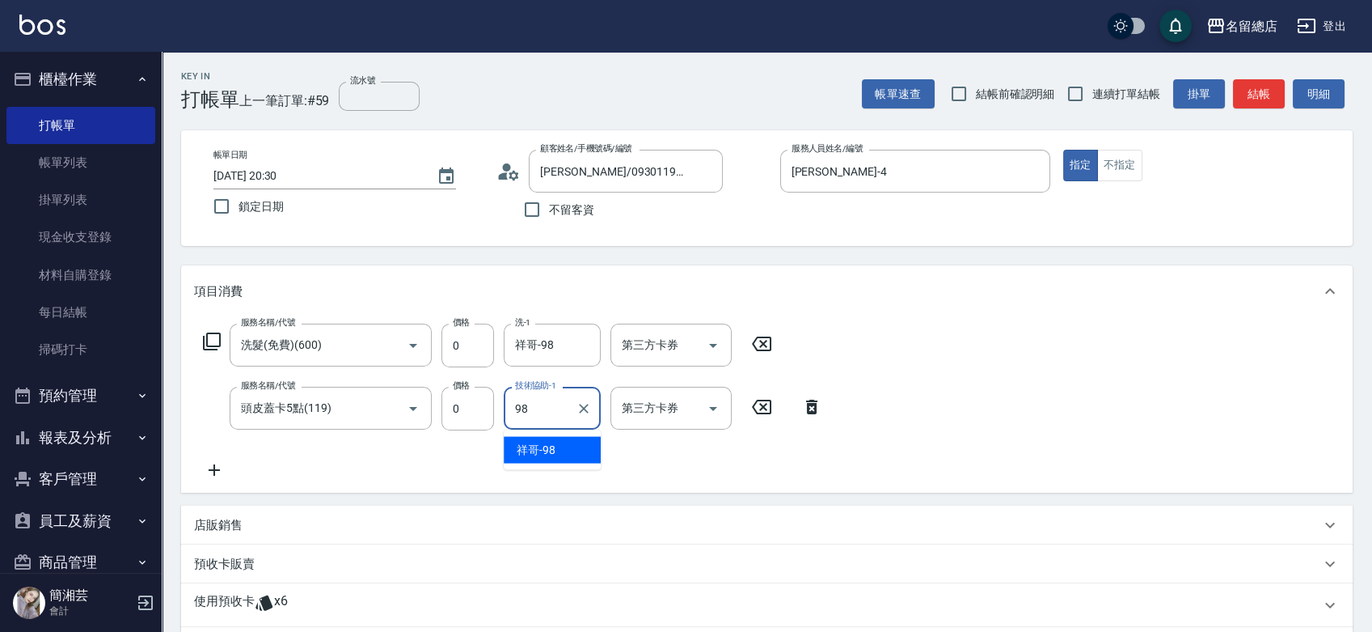
type input "祥哥-98"
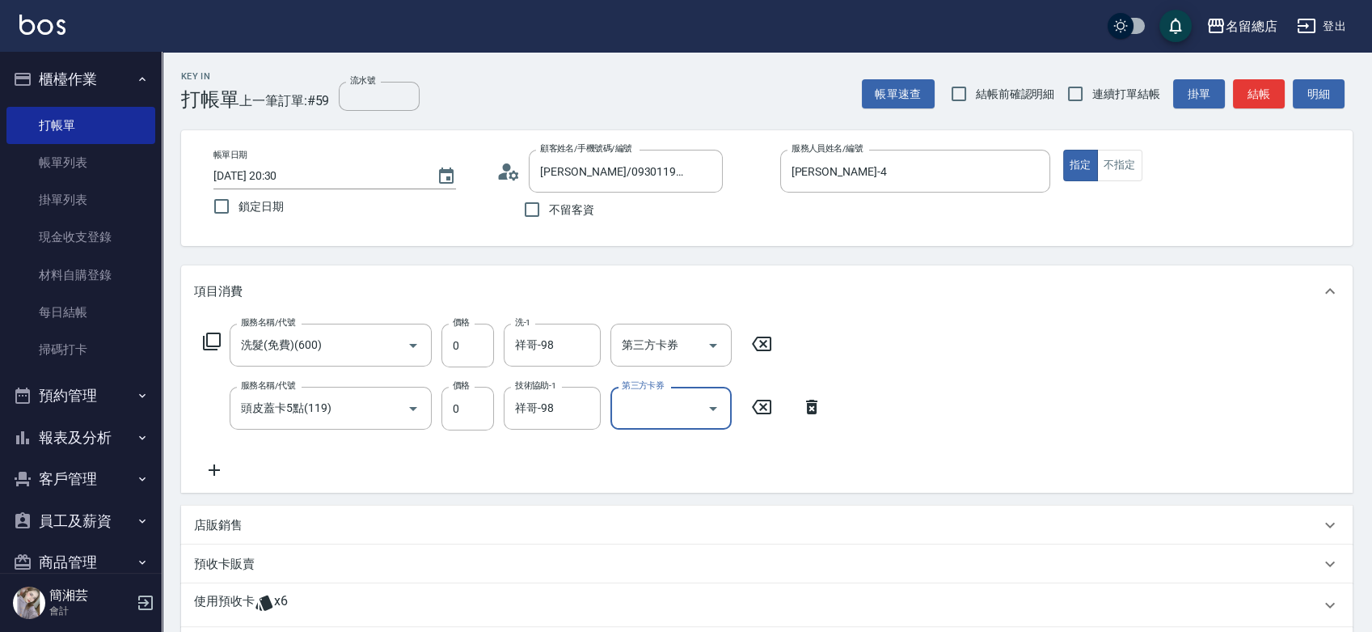
click at [204, 596] on p "使用預收卡" at bounding box center [224, 605] width 61 height 24
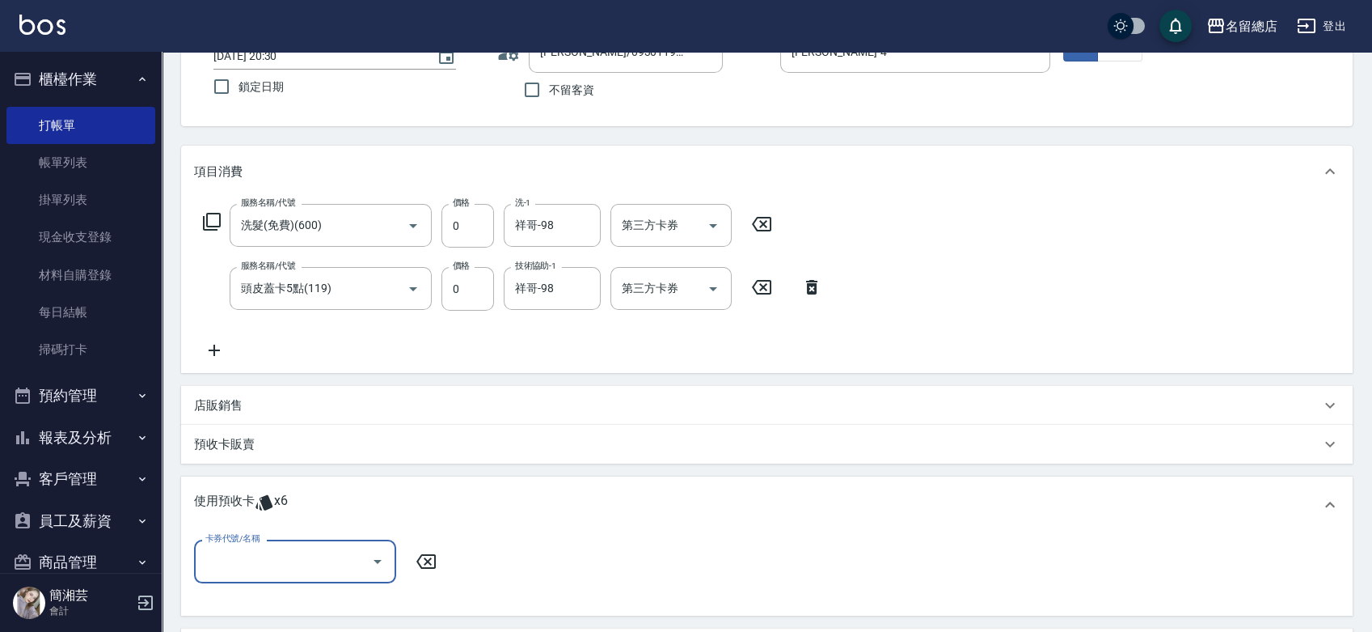
scroll to position [269, 0]
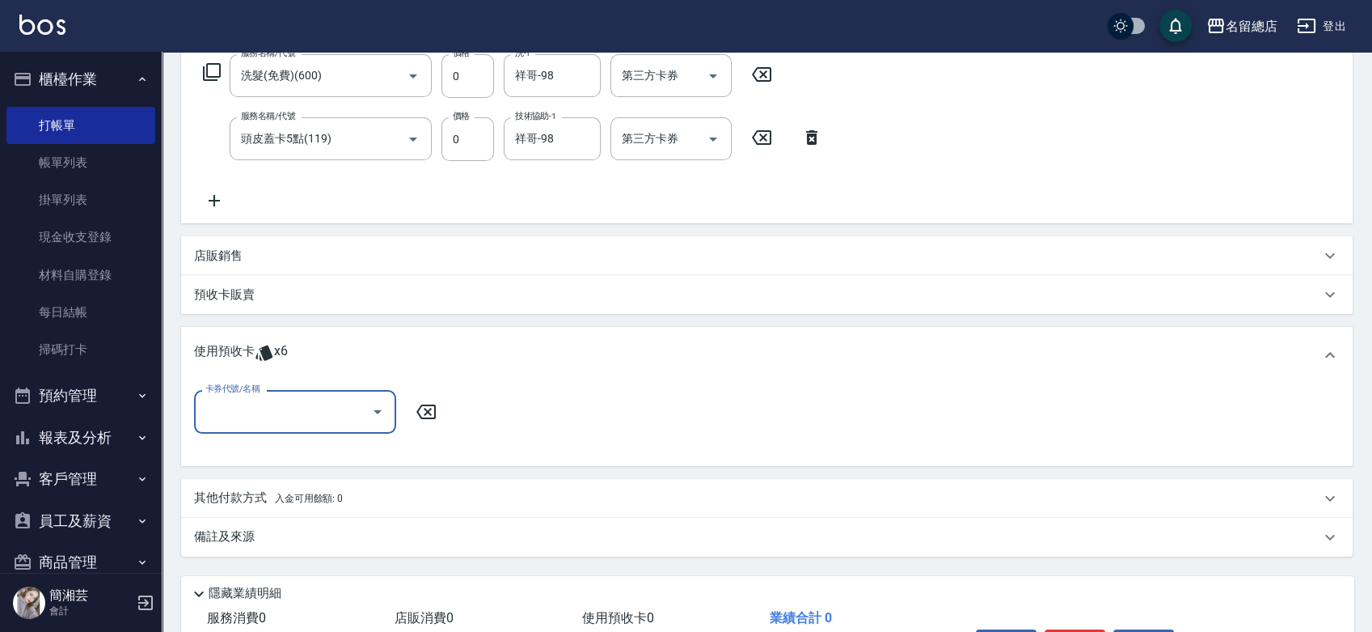
click at [277, 395] on div "卡券代號/名稱" at bounding box center [295, 411] width 202 height 43
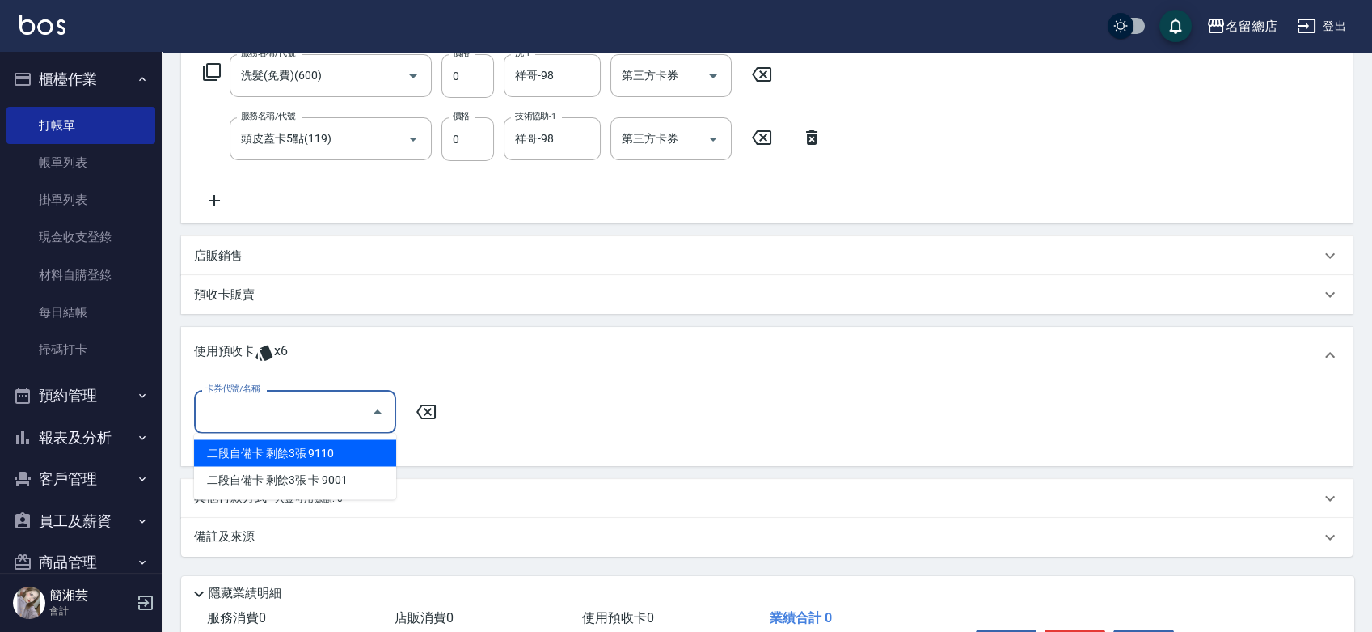
click at [294, 450] on div "二段自備卡 剩餘3張 9110" at bounding box center [295, 452] width 202 height 27
type input "二段自備卡 9110"
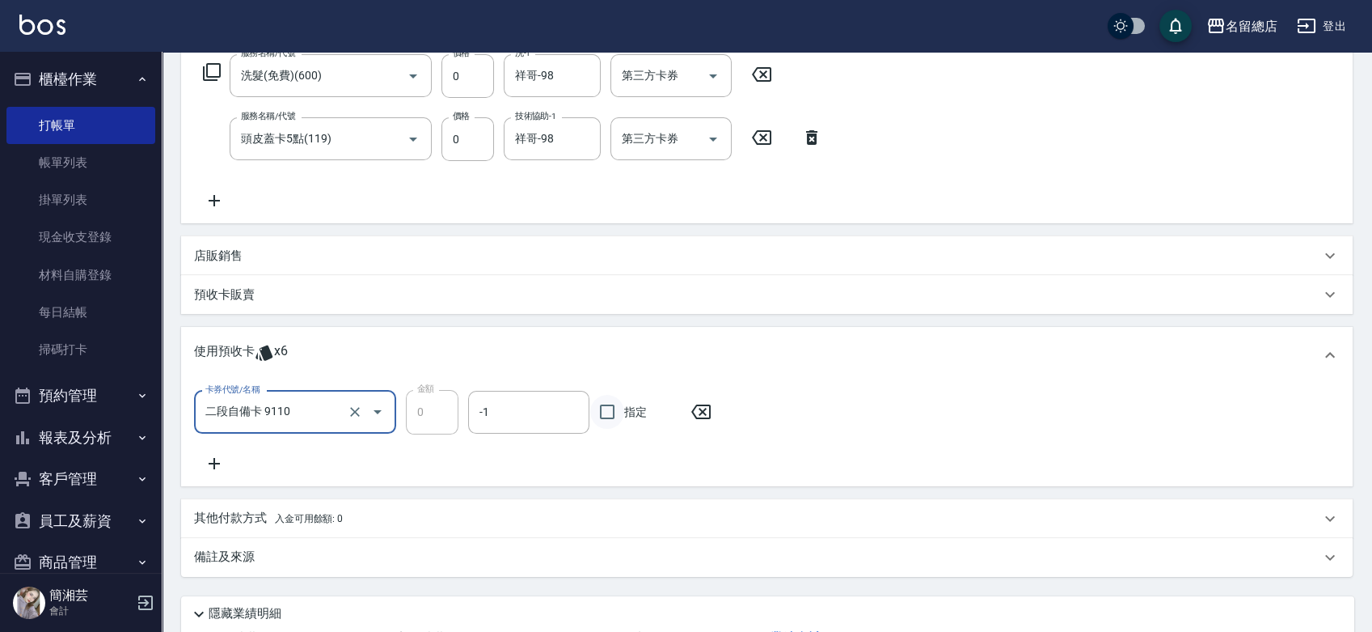
click at [623, 400] on input "指定" at bounding box center [607, 412] width 34 height 34
checkbox input "true"
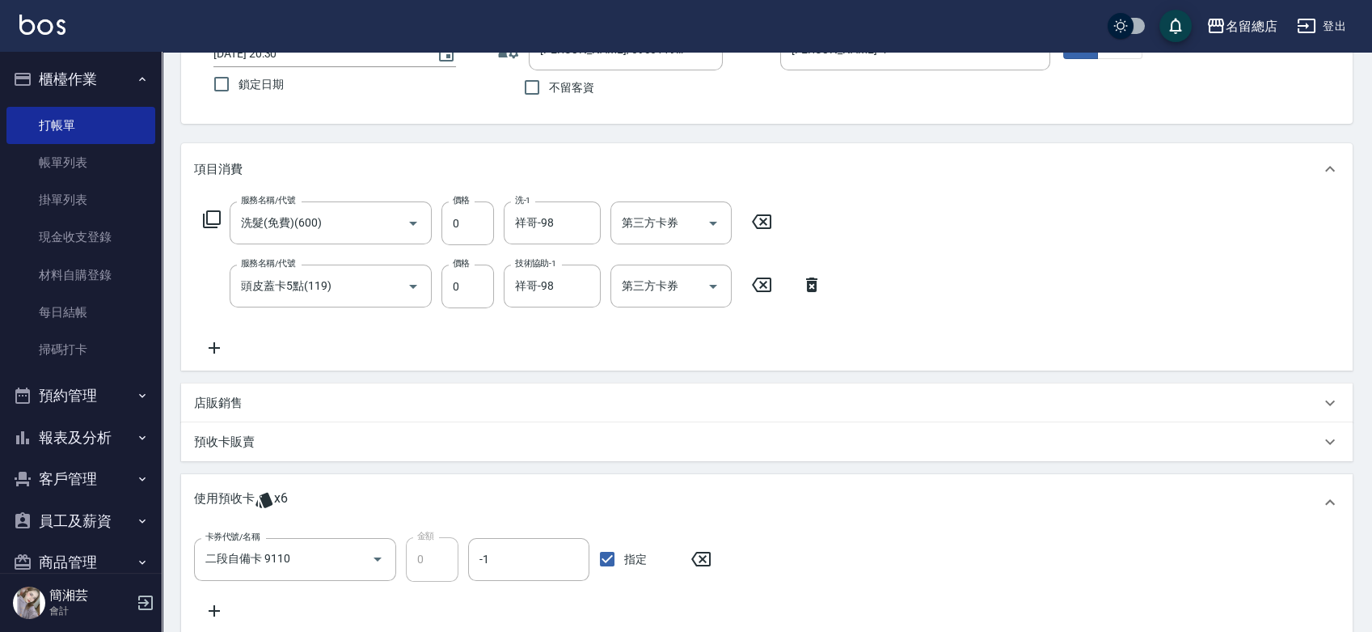
scroll to position [0, 0]
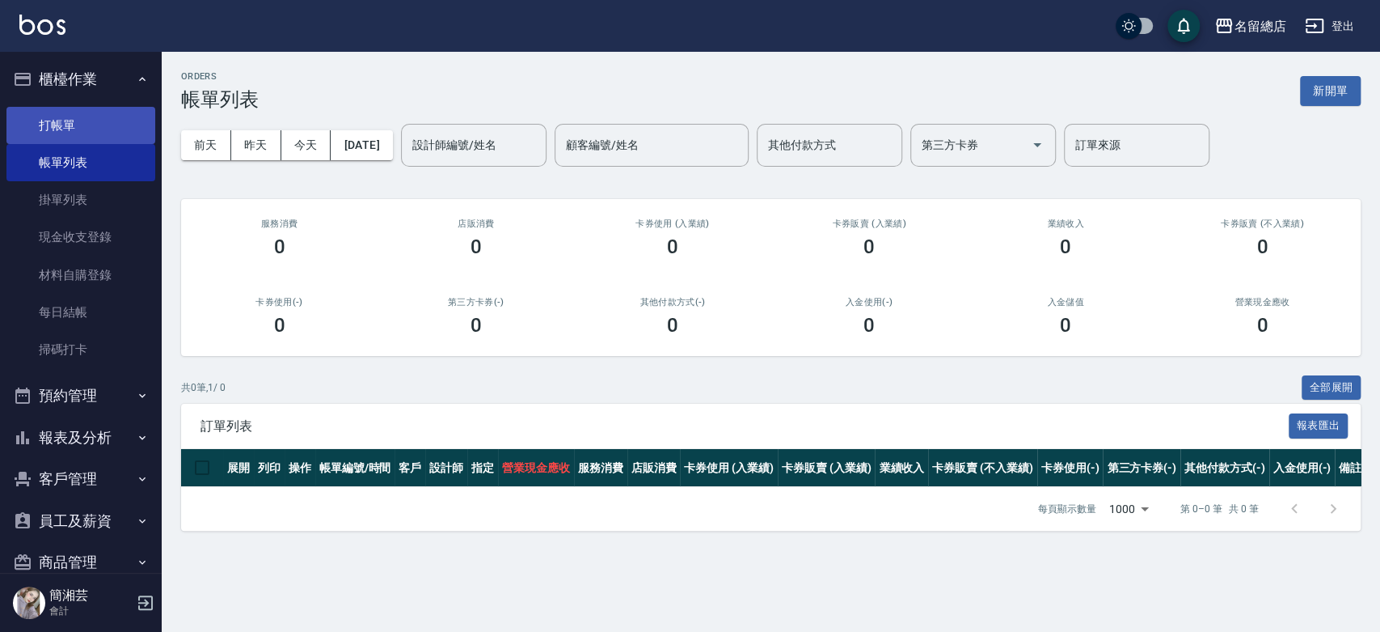
click at [66, 126] on link "打帳單" at bounding box center [80, 125] width 149 height 37
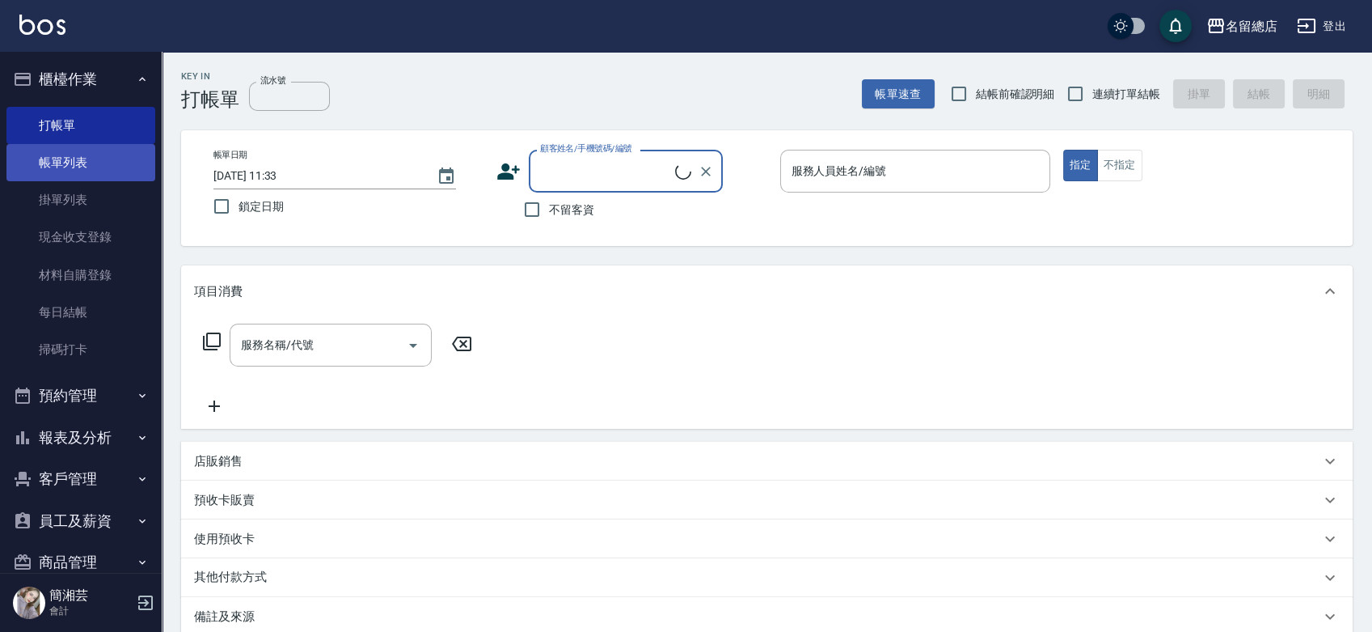
click at [78, 167] on link "帳單列表" at bounding box center [80, 162] width 149 height 37
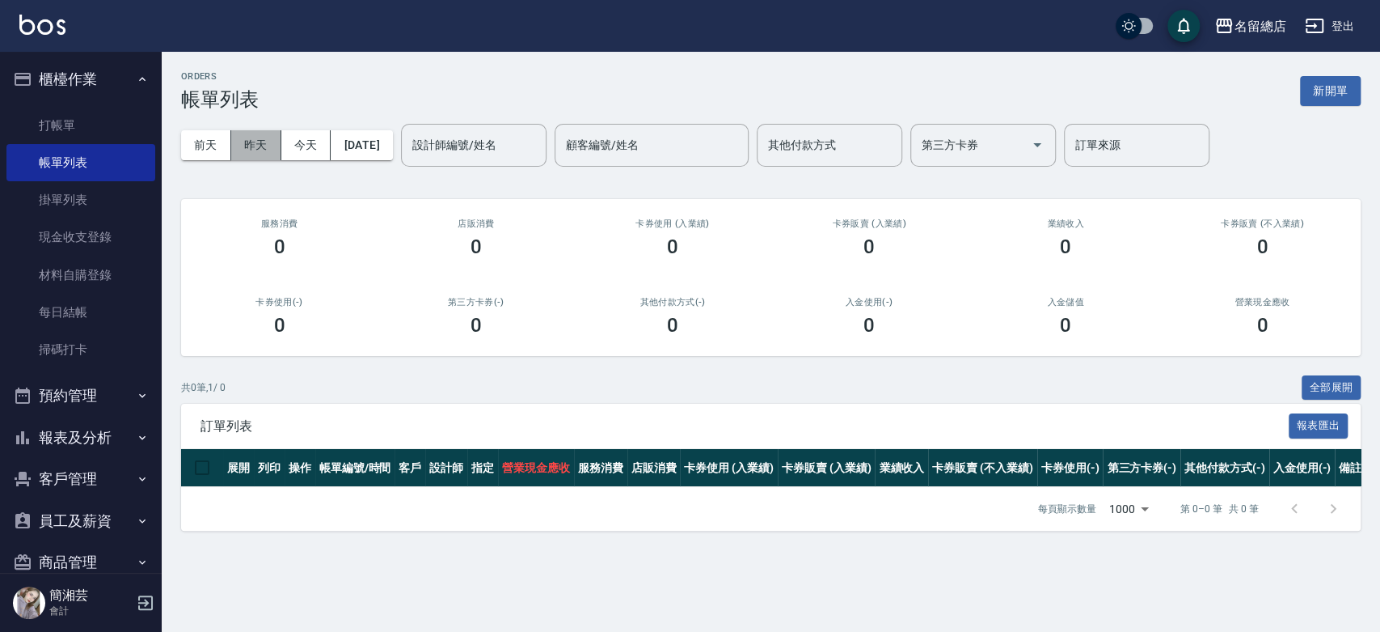
click at [256, 142] on button "昨天" at bounding box center [256, 145] width 50 height 30
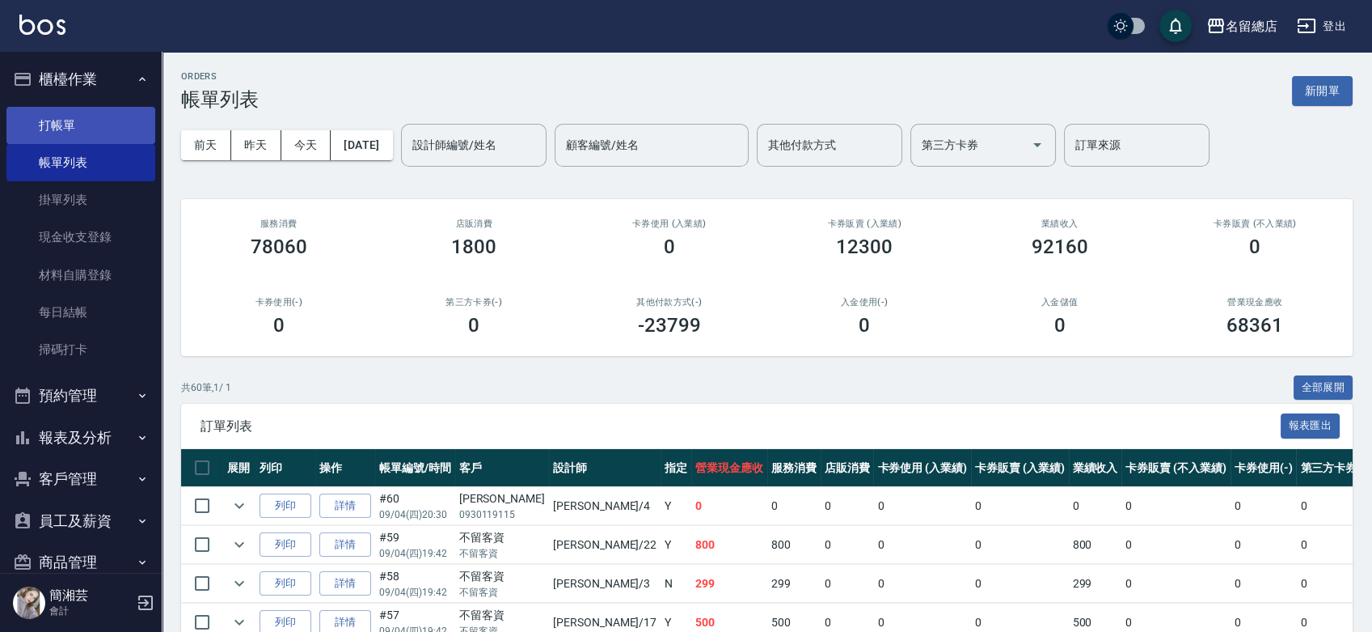
click at [74, 138] on link "打帳單" at bounding box center [80, 125] width 149 height 37
